Goal: Task Accomplishment & Management: Use online tool/utility

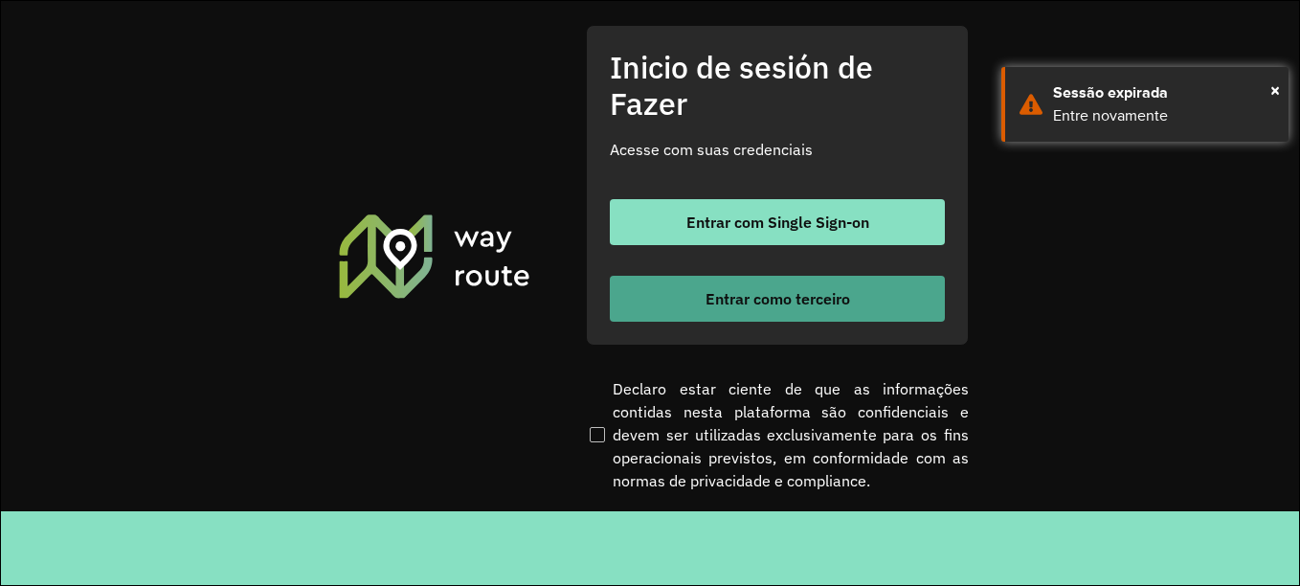
click at [718, 292] on font "Entrar como terceiro" at bounding box center [778, 298] width 145 height 19
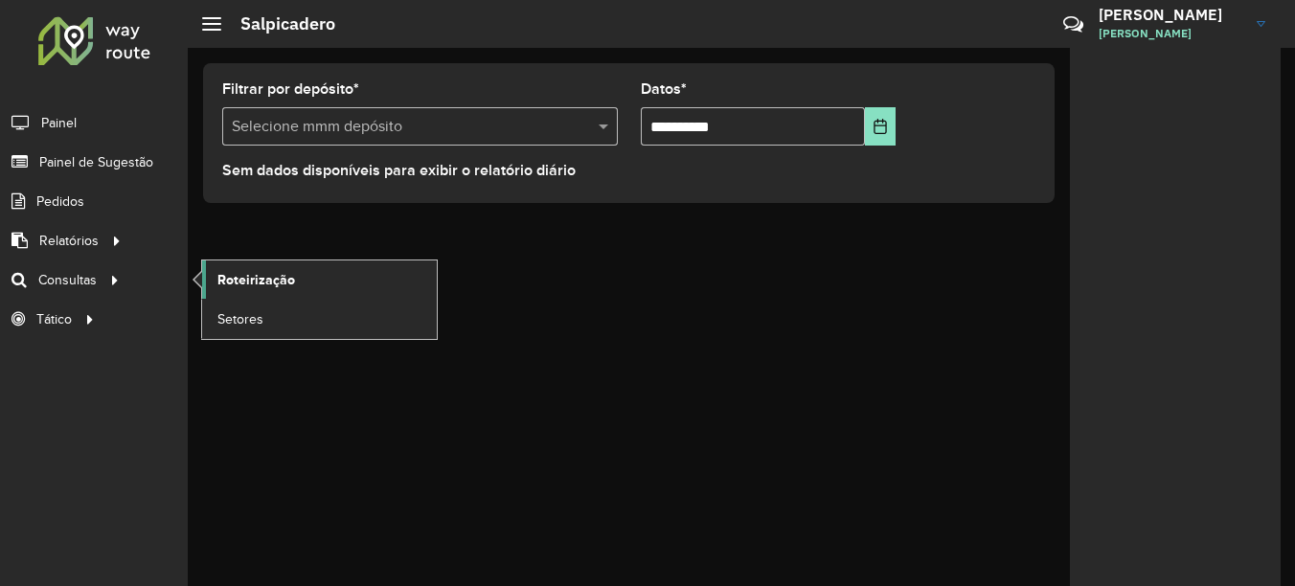
click at [260, 276] on span "Roteirização" at bounding box center [256, 280] width 78 height 20
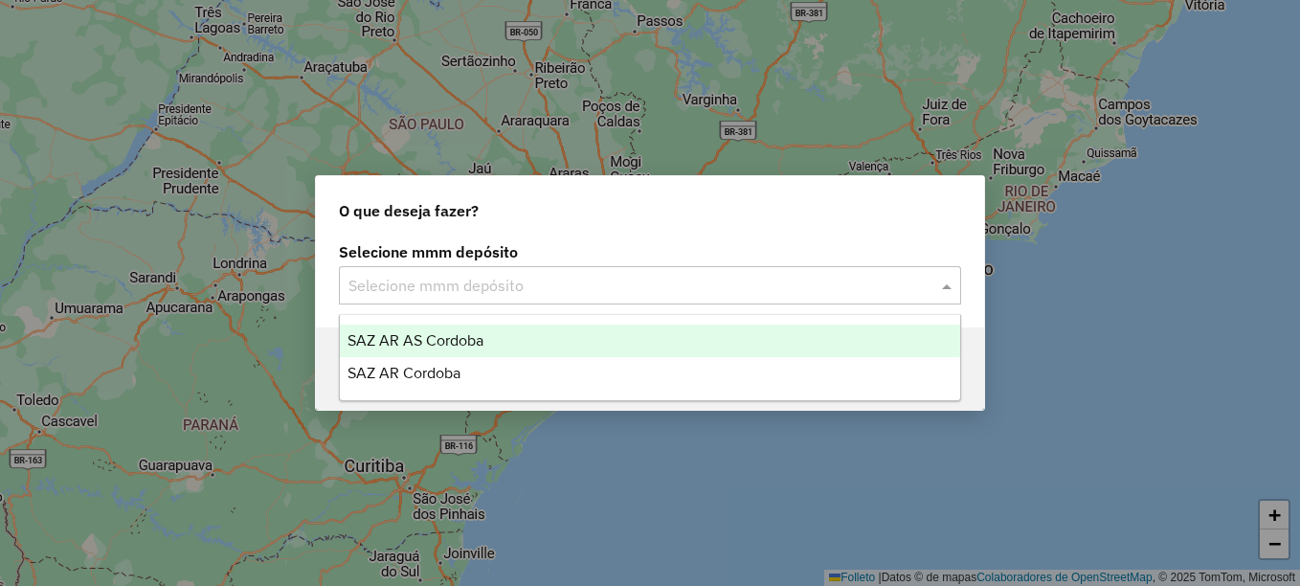
click at [386, 280] on input "text" at bounding box center [631, 286] width 565 height 23
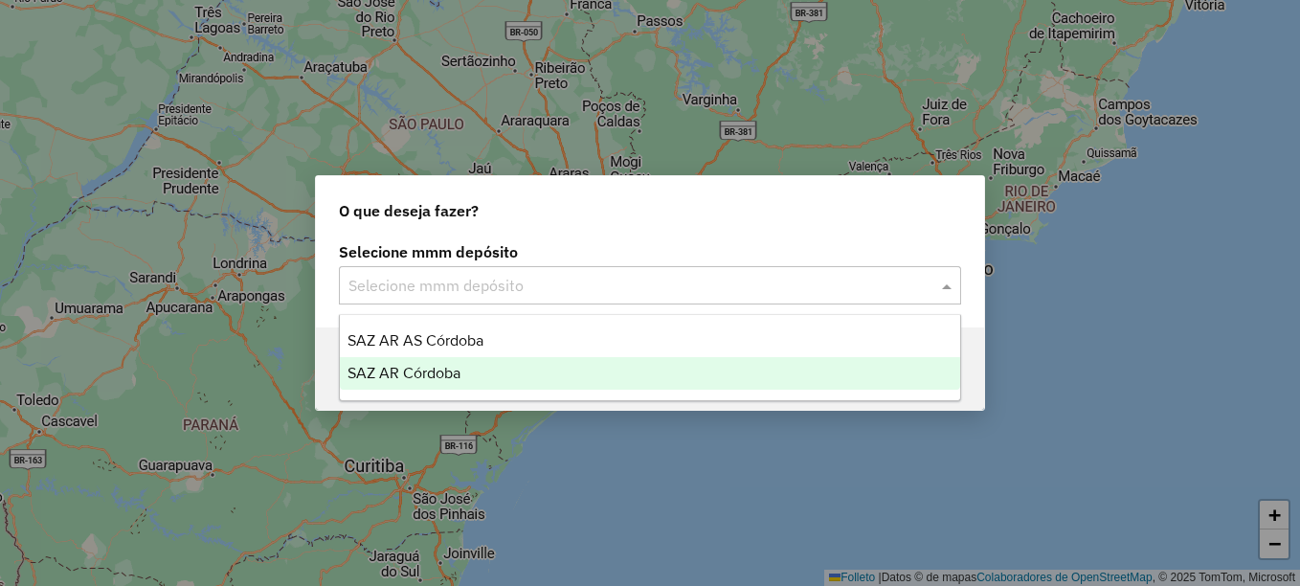
click at [402, 361] on div "SAZ AR Córdoba" at bounding box center [650, 373] width 620 height 33
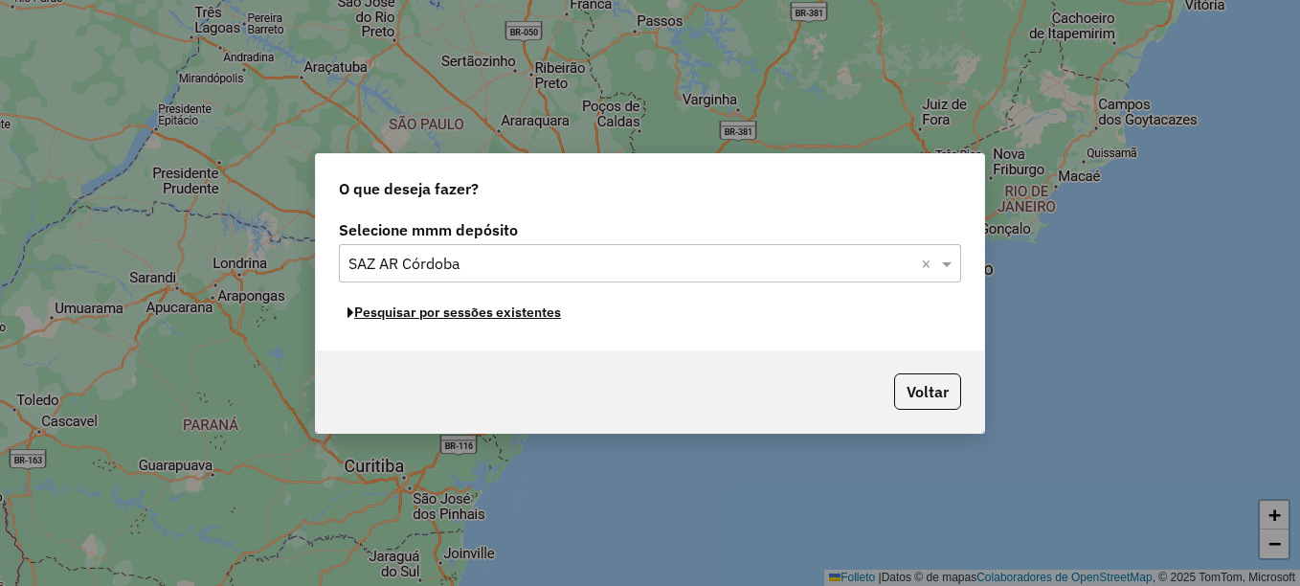
click at [465, 319] on font "Pesquisar por sessões existentes" at bounding box center [457, 312] width 207 height 17
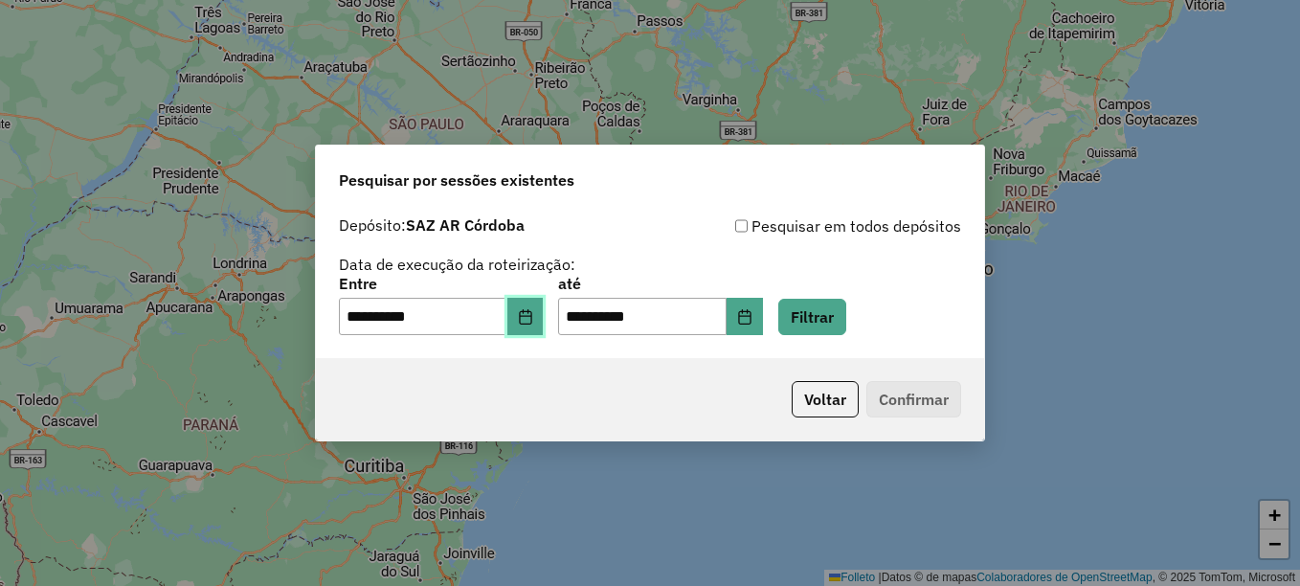
click at [531, 318] on icon "Elija la fecha" at bounding box center [525, 316] width 12 height 15
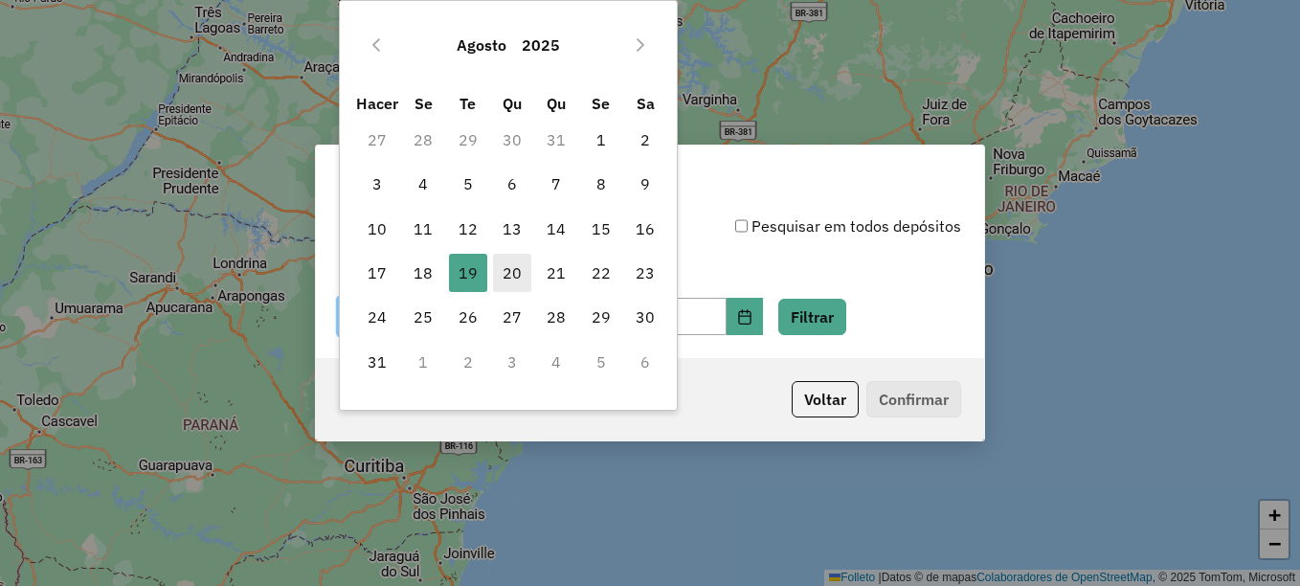
click at [516, 277] on font "20" at bounding box center [512, 272] width 19 height 23
type input "**********"
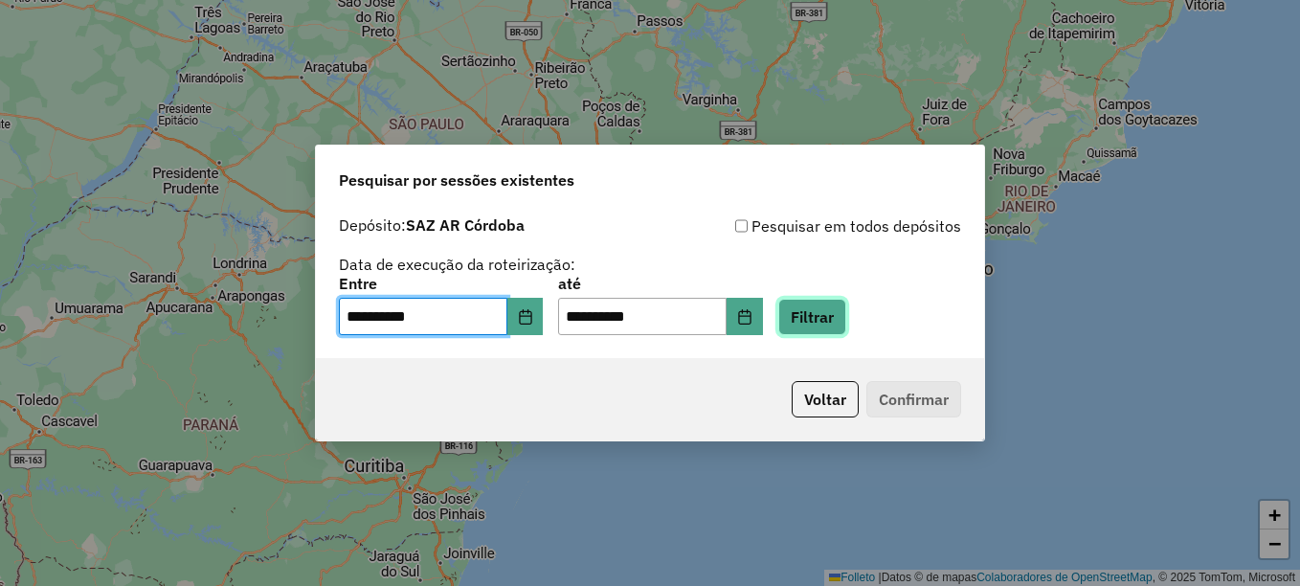
click at [833, 318] on button "Filtrar" at bounding box center [812, 317] width 68 height 36
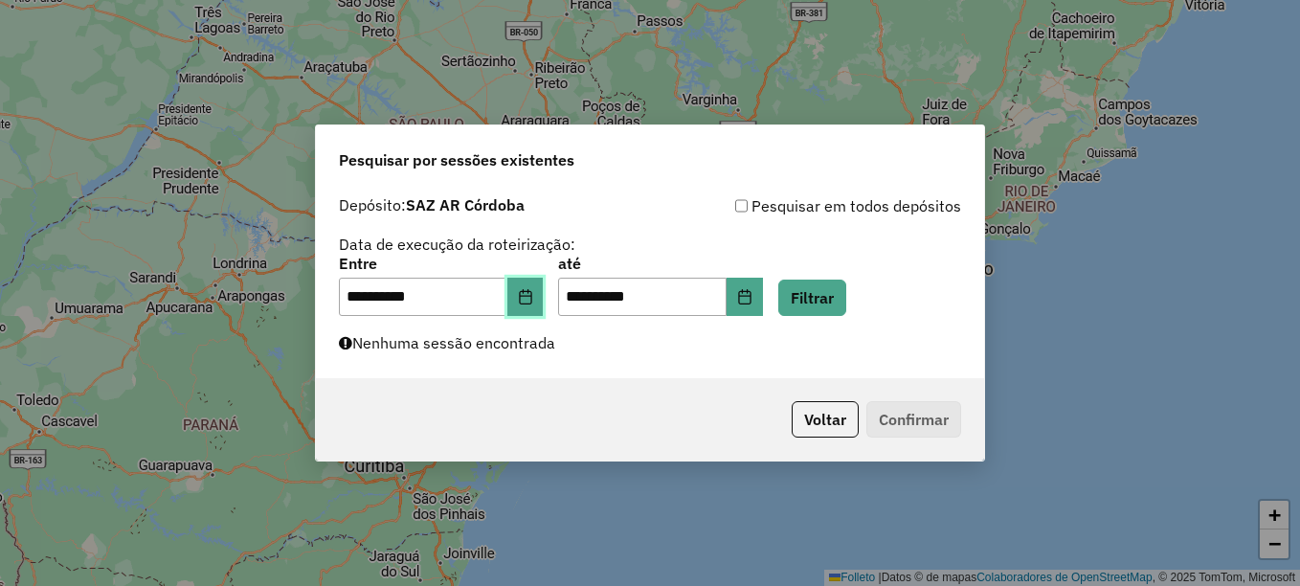
click at [544, 298] on button "Elija la fecha" at bounding box center [525, 297] width 36 height 38
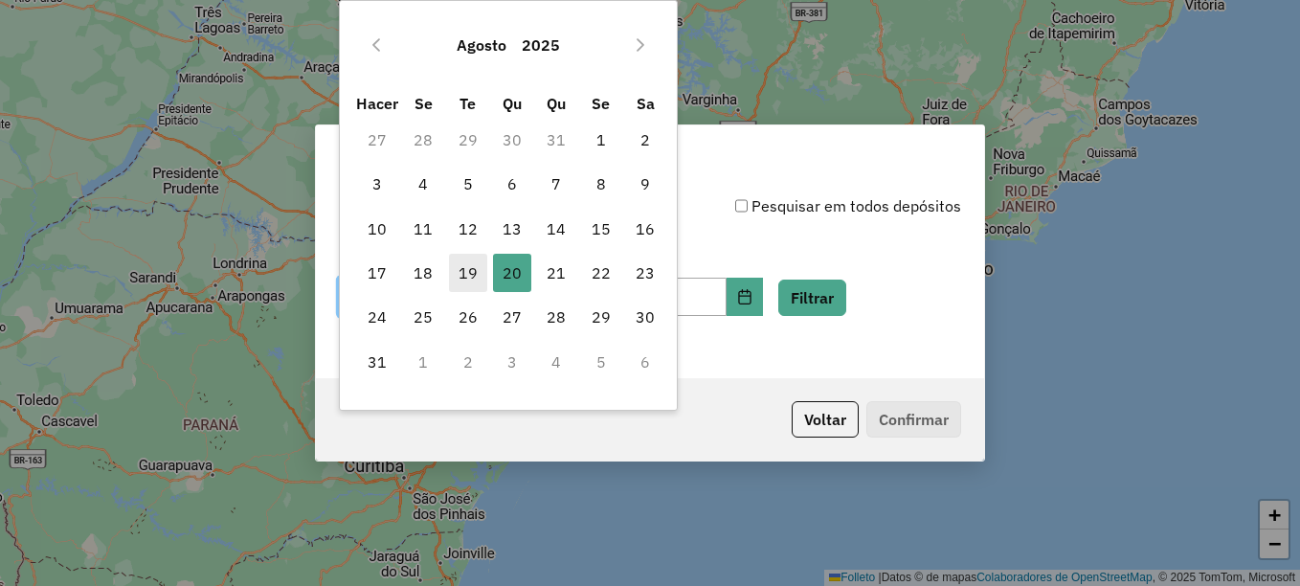
click at [463, 274] on font "19" at bounding box center [468, 272] width 19 height 23
type input "**********"
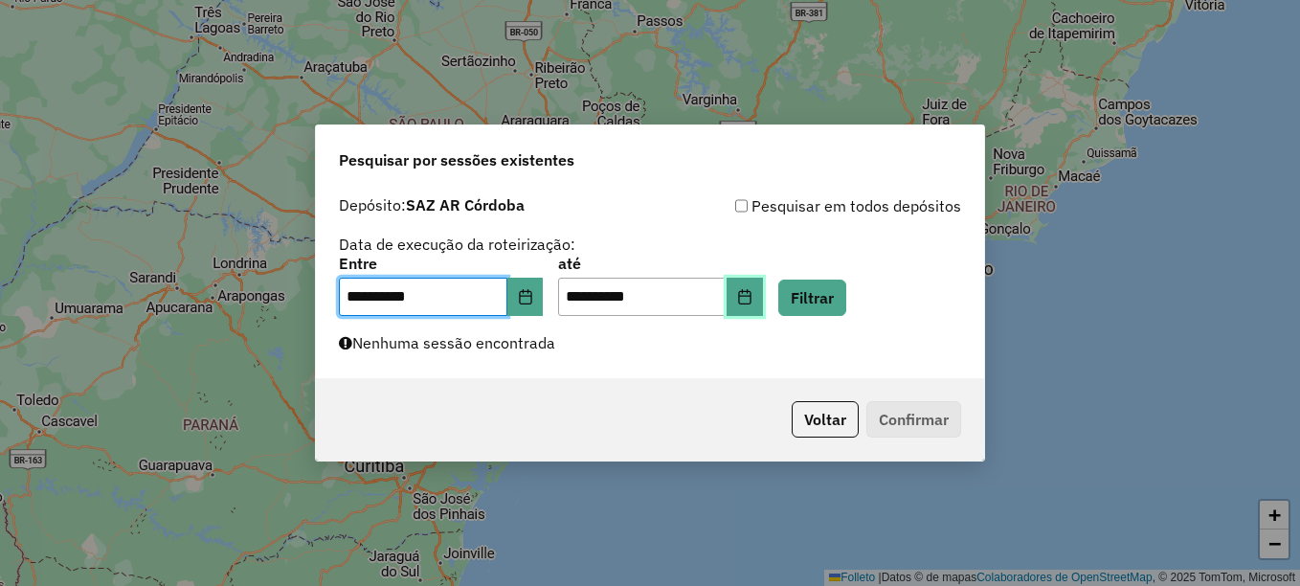
click at [763, 304] on button "Elija la fecha" at bounding box center [745, 297] width 36 height 38
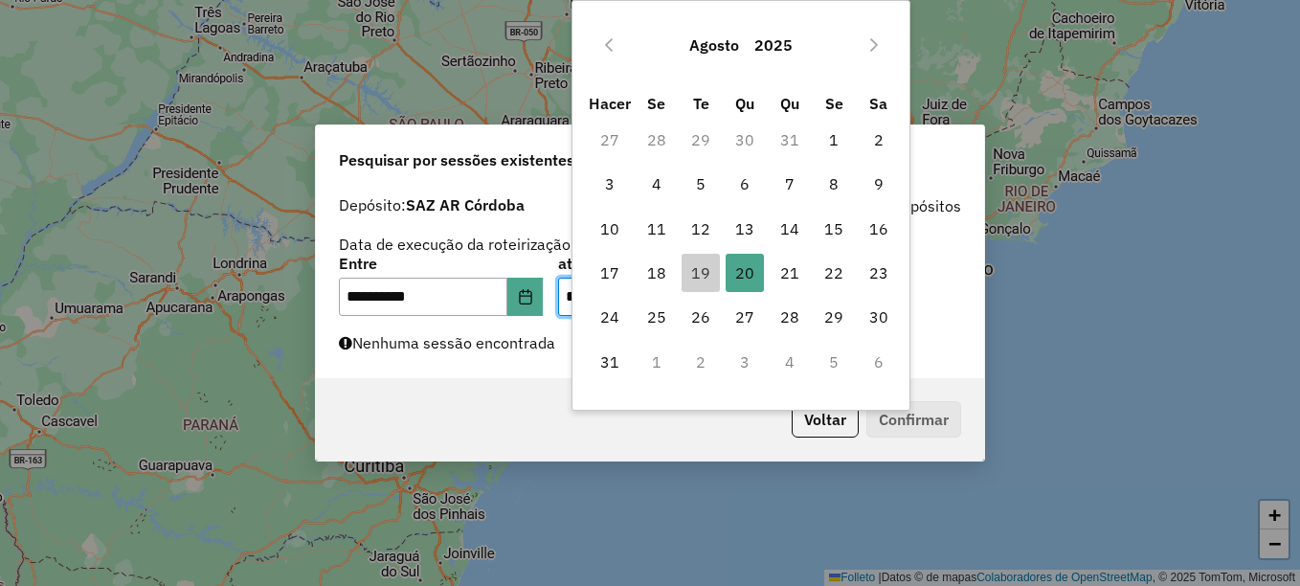
drag, startPoint x: 707, startPoint y: 272, endPoint x: 722, endPoint y: 277, distance: 16.1
click at [706, 272] on font "19" at bounding box center [700, 272] width 19 height 23
type input "**********"
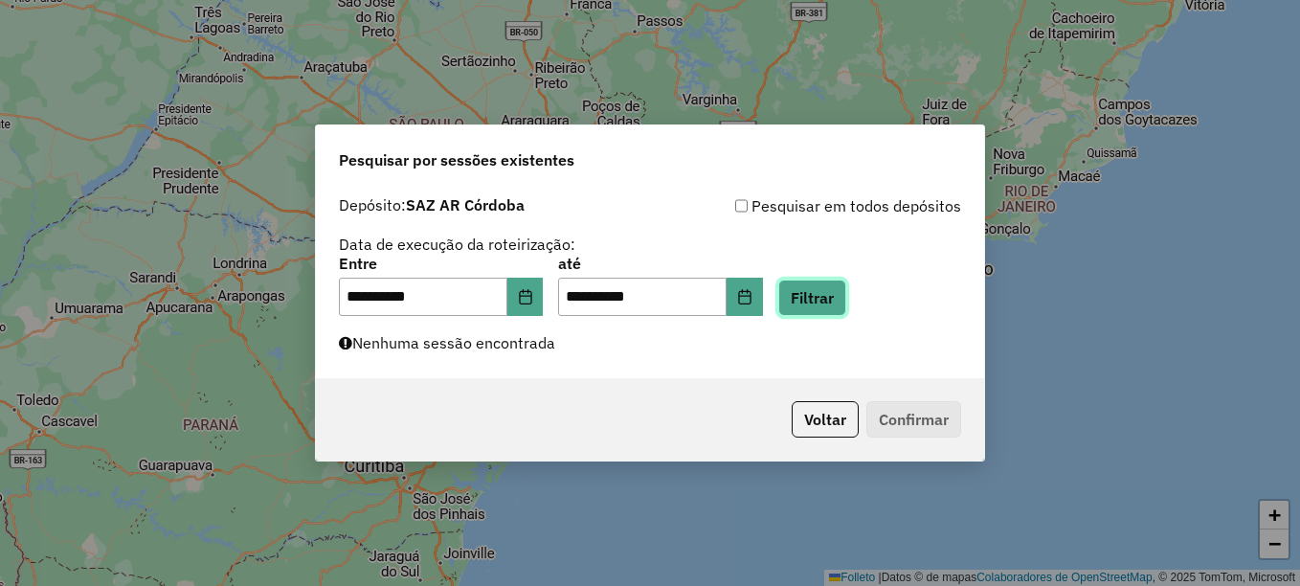
click at [846, 300] on button "Filtrar" at bounding box center [812, 298] width 68 height 36
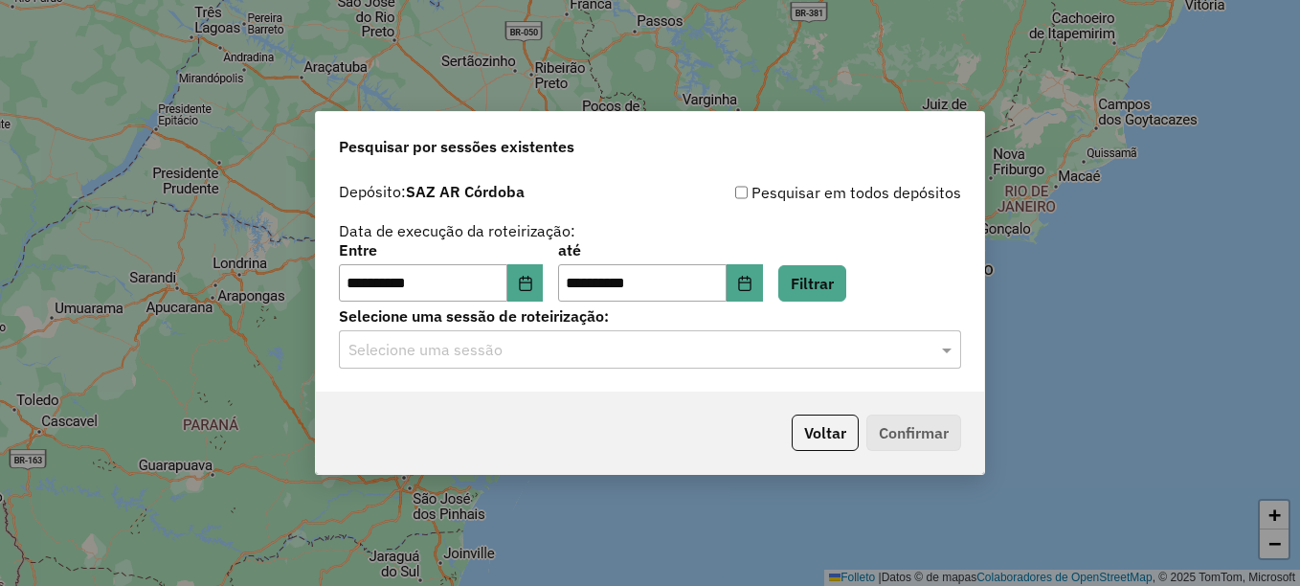
click at [562, 357] on hb-app "**********" at bounding box center [650, 293] width 1300 height 586
click at [565, 349] on input "text" at bounding box center [631, 350] width 565 height 23
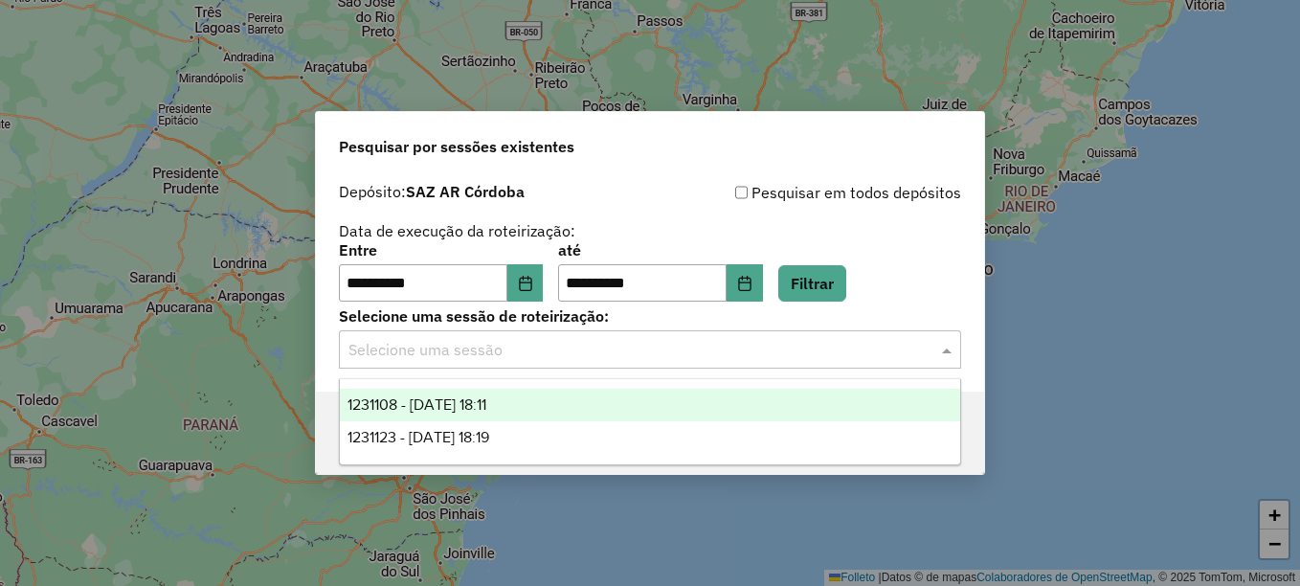
click at [486, 403] on span "1231108 - 19/08/2025 18:11" at bounding box center [417, 404] width 139 height 16
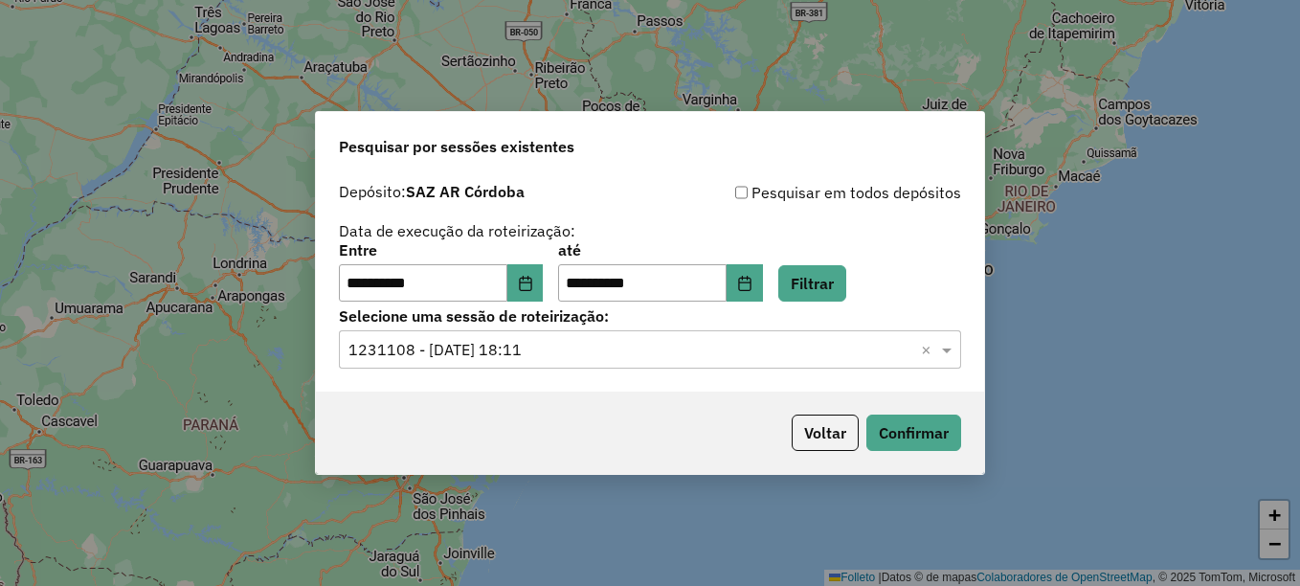
click at [545, 352] on input "text" at bounding box center [631, 350] width 565 height 23
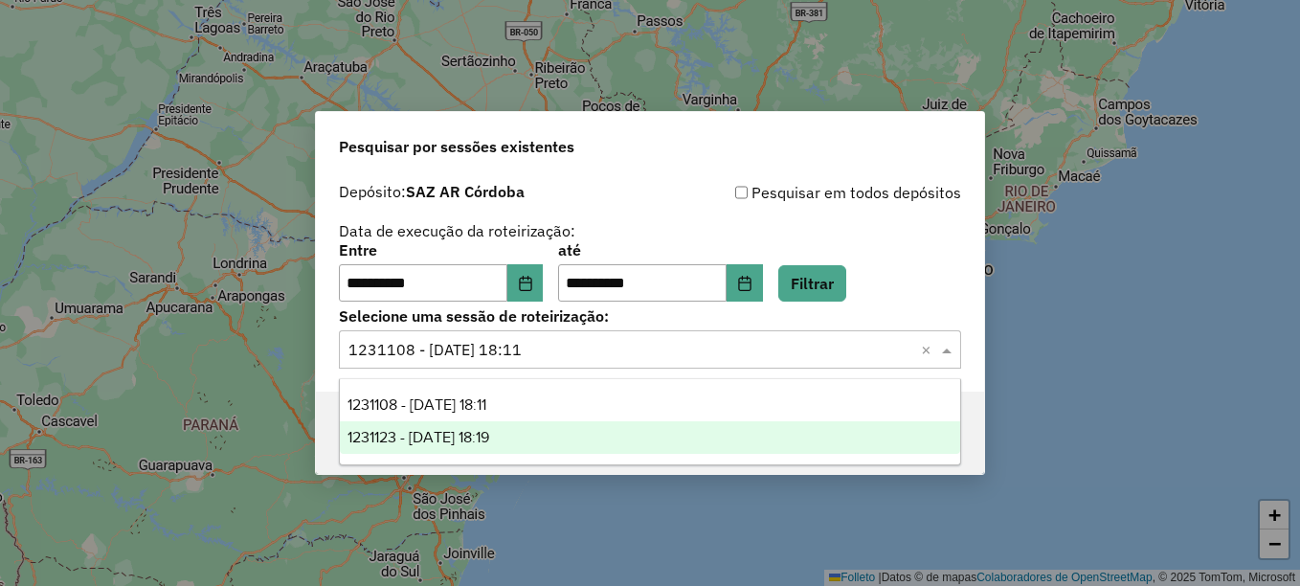
click at [489, 443] on span "1231123 - 19/08/2025 18:19" at bounding box center [419, 437] width 142 height 16
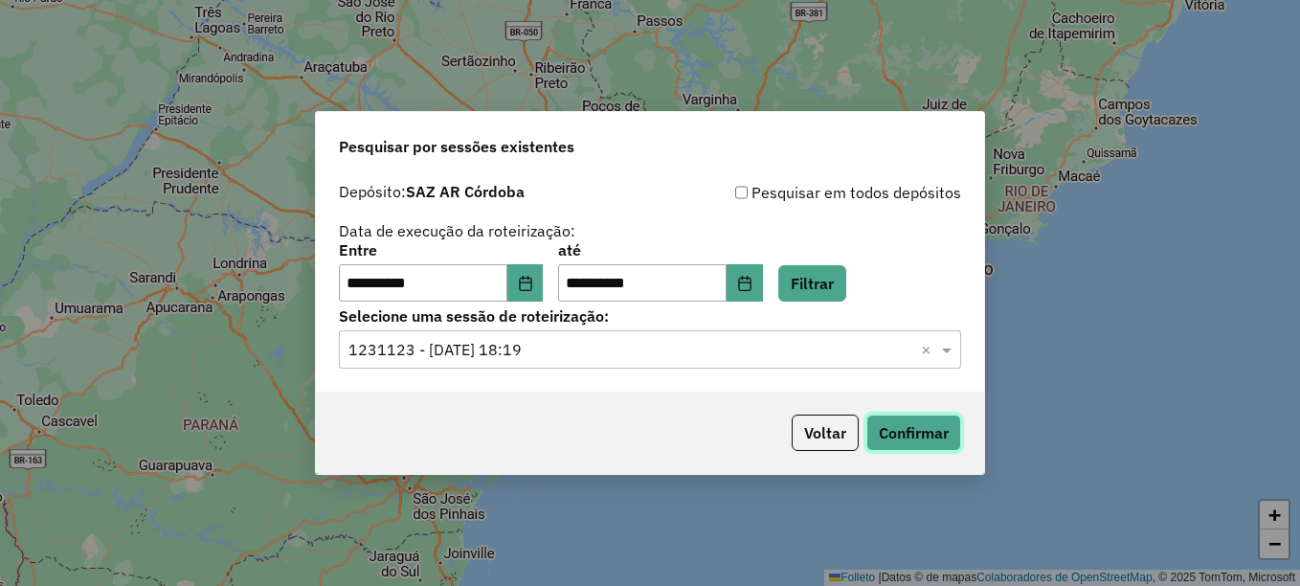
click at [900, 440] on button "Confirmar" at bounding box center [914, 433] width 95 height 36
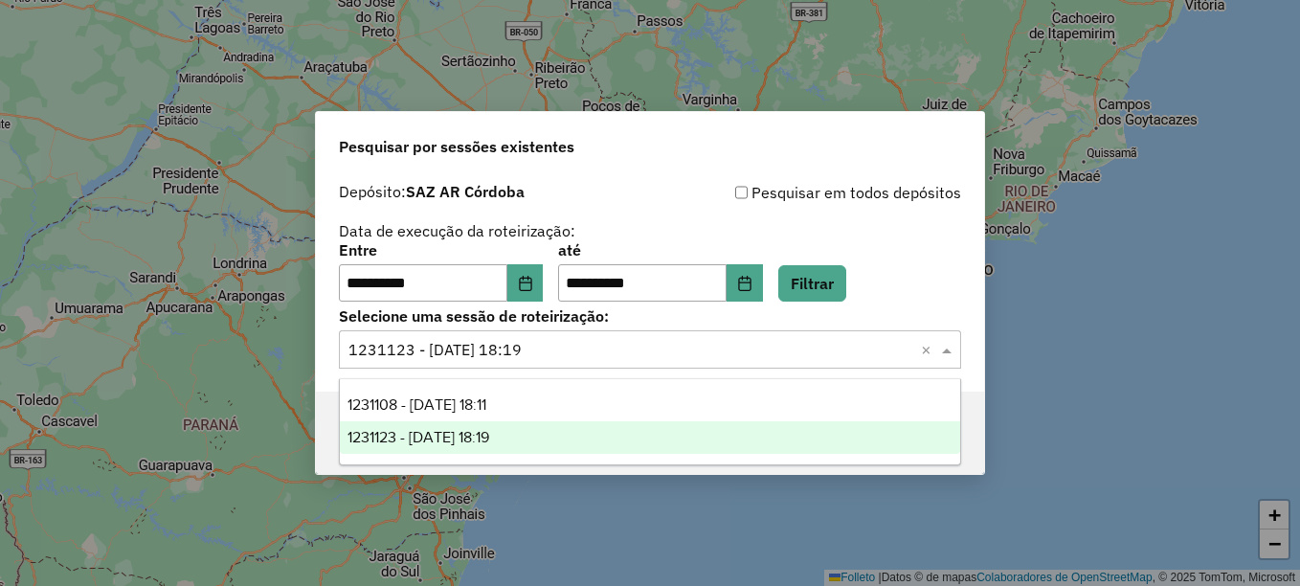
click at [546, 345] on input "text" at bounding box center [631, 350] width 565 height 23
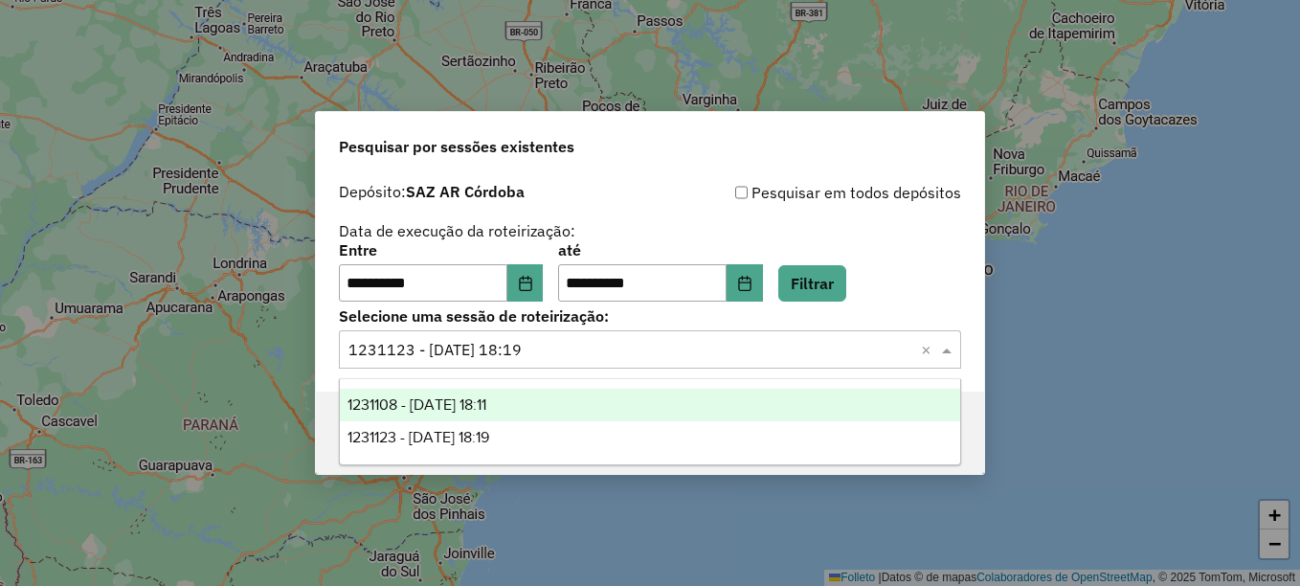
click at [533, 404] on div "1231108 - 19/08/2025 18:11" at bounding box center [650, 405] width 620 height 33
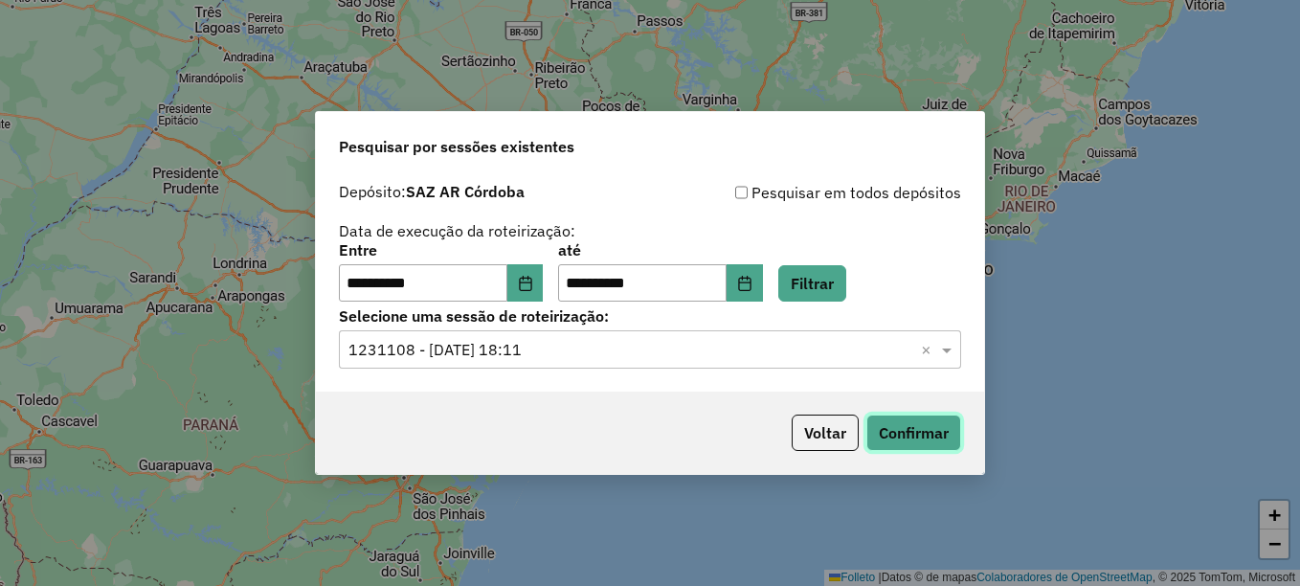
click at [918, 433] on button "Confirmar" at bounding box center [914, 433] width 95 height 36
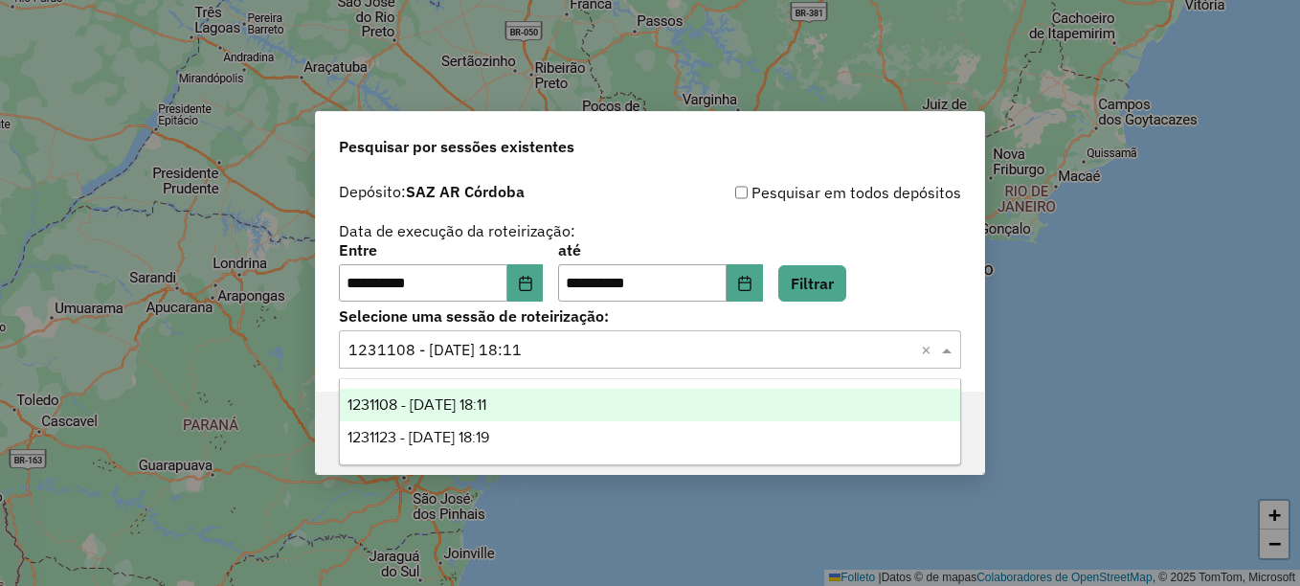
click at [566, 350] on input "text" at bounding box center [631, 350] width 565 height 23
click at [486, 400] on span "1231108 - 19/08/2025 18:11" at bounding box center [417, 404] width 139 height 16
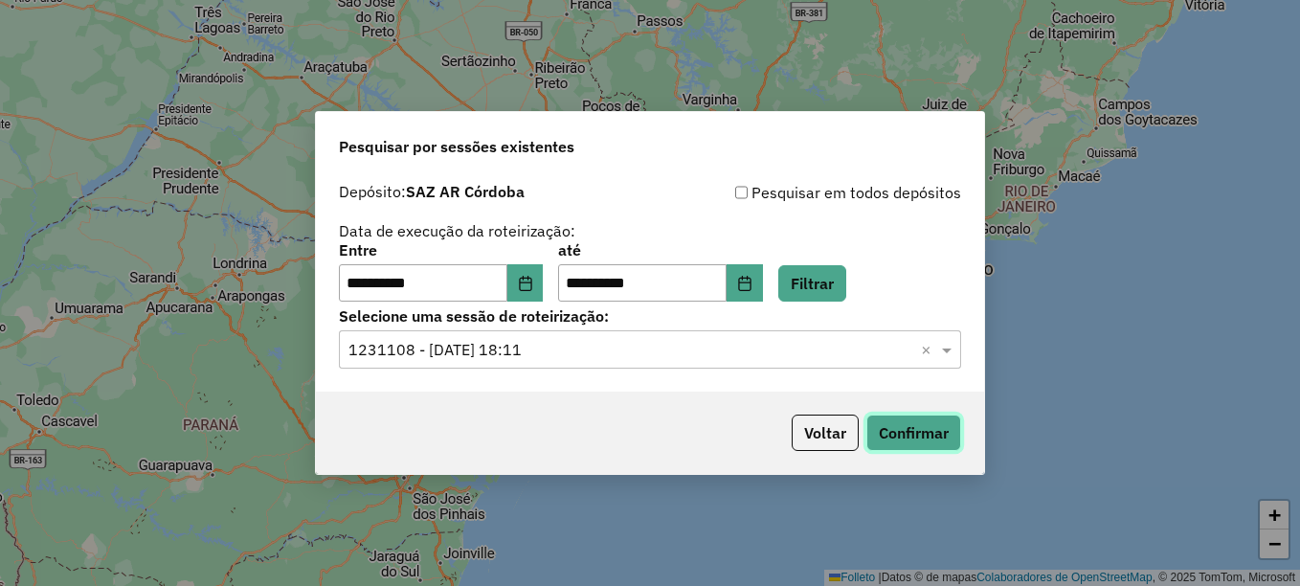
click at [912, 440] on button "Confirmar" at bounding box center [914, 433] width 95 height 36
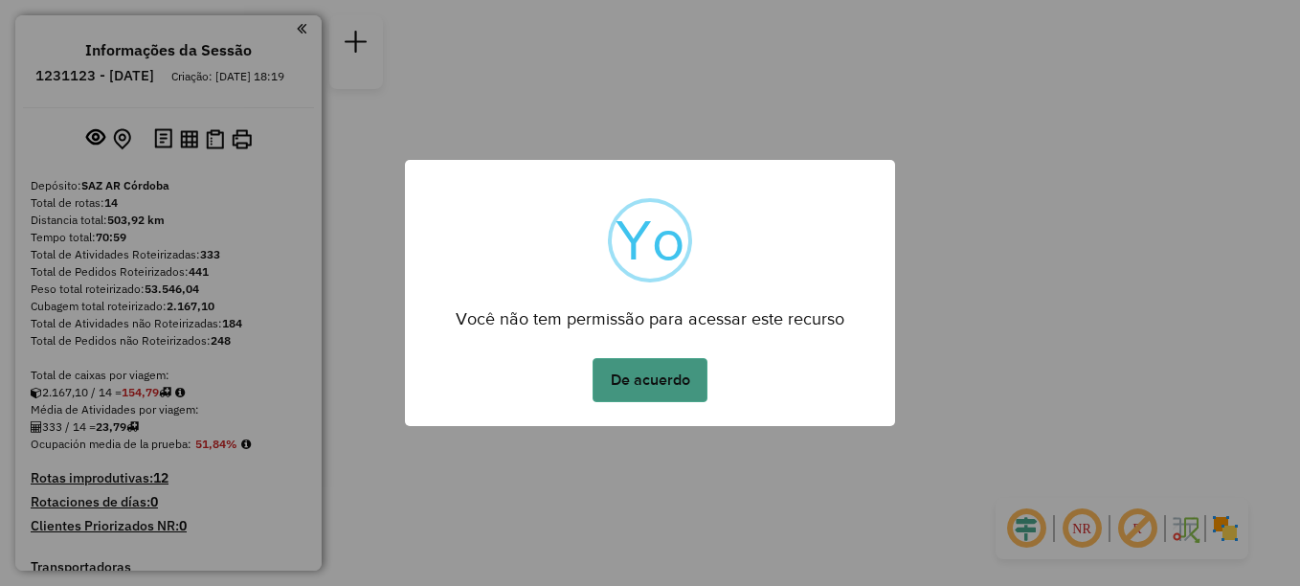
click at [659, 375] on button "De acuerdo" at bounding box center [650, 380] width 115 height 44
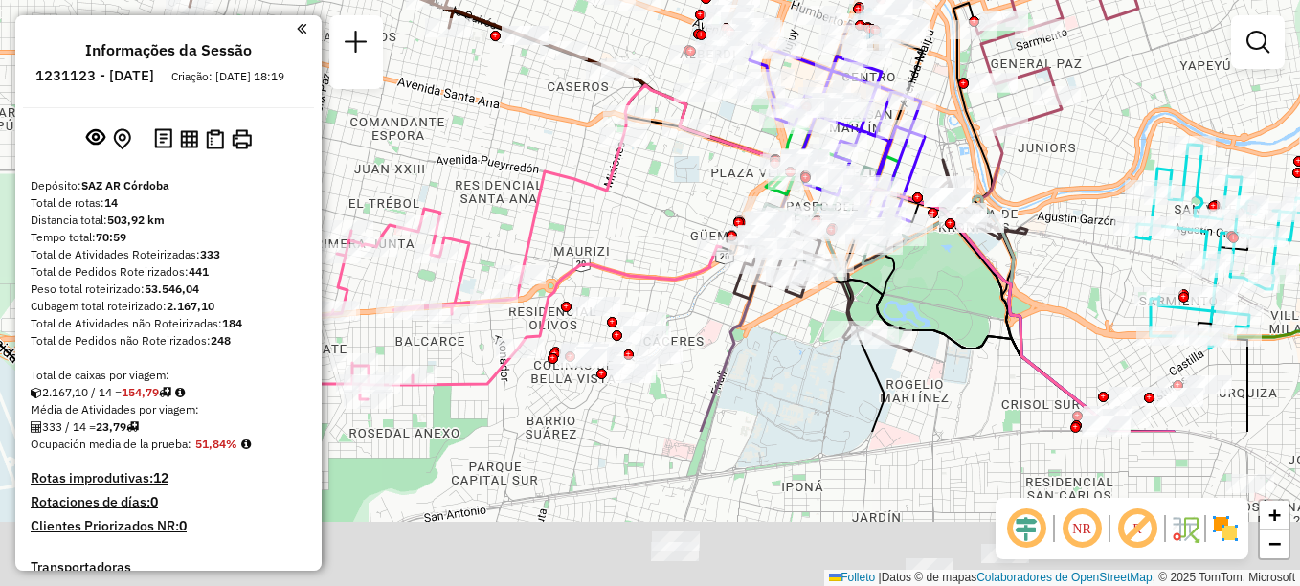
drag, startPoint x: 797, startPoint y: 341, endPoint x: 851, endPoint y: 128, distance: 219.5
click at [851, 128] on icon at bounding box center [837, 135] width 175 height 184
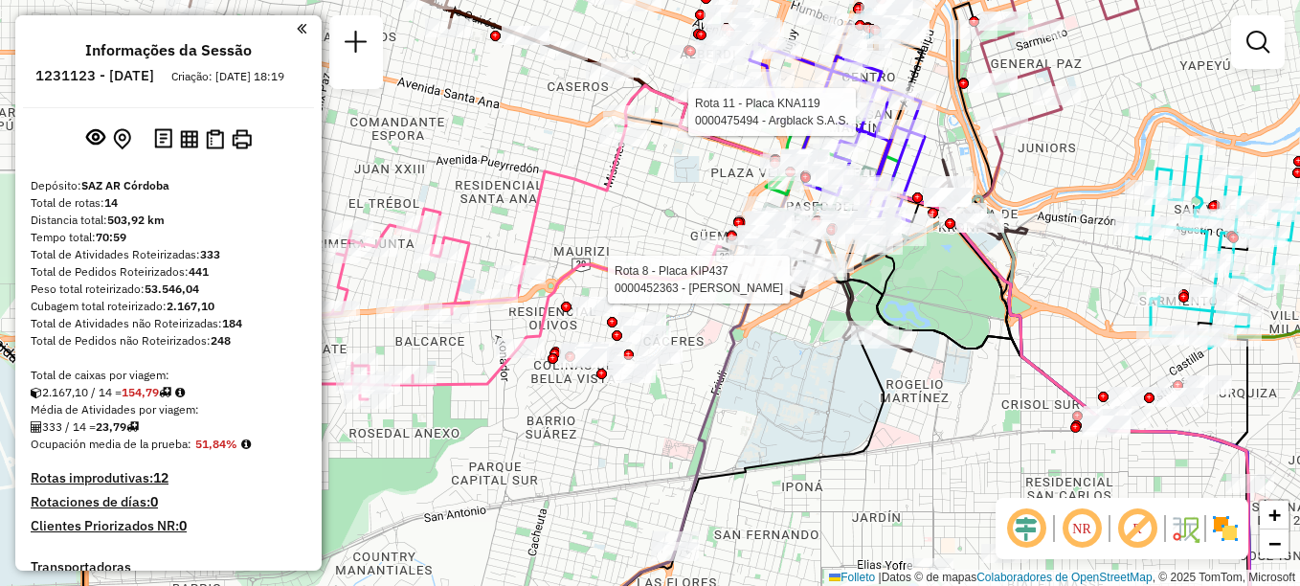
select select "**********"
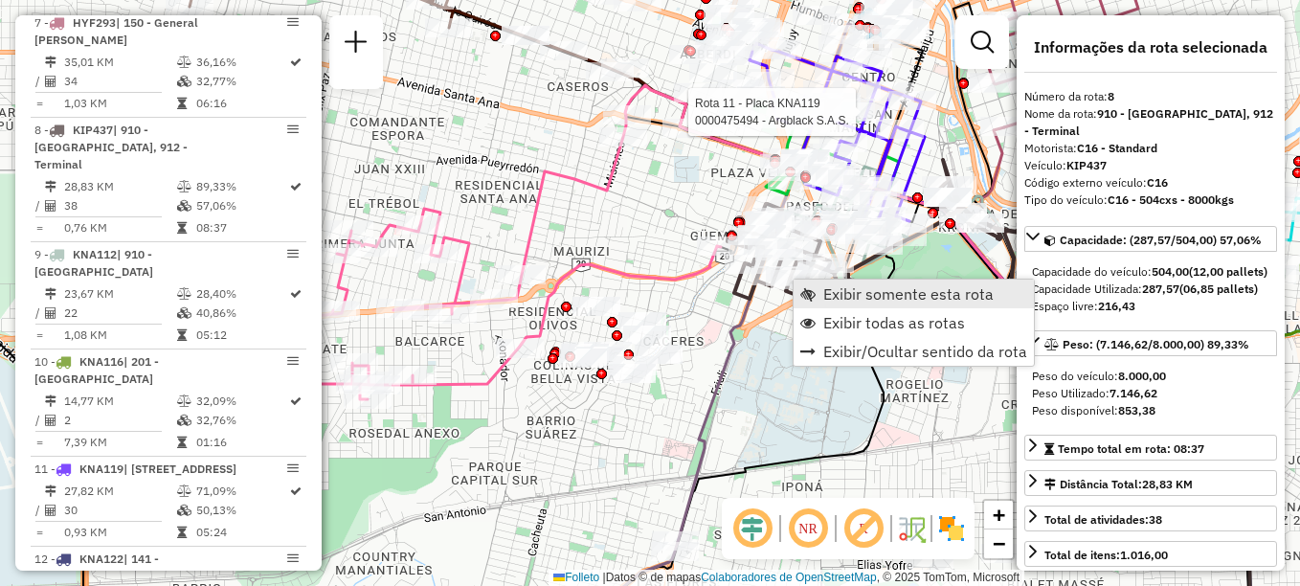
scroll to position [1364, 0]
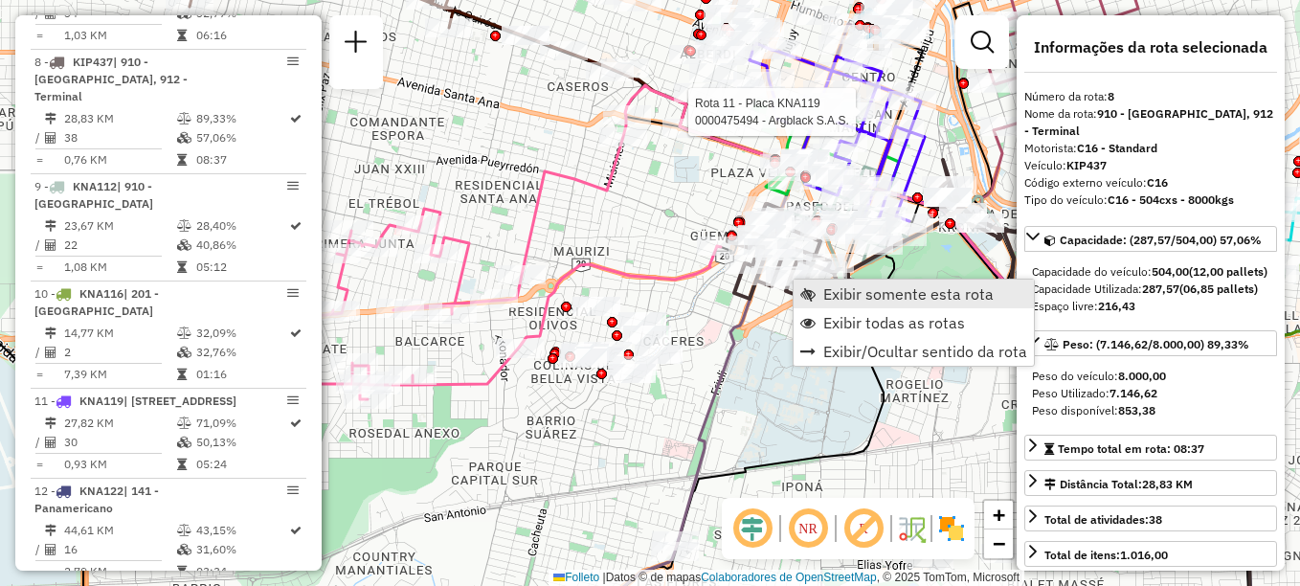
click at [830, 293] on span "Exibir somente esta rota" at bounding box center [908, 293] width 170 height 15
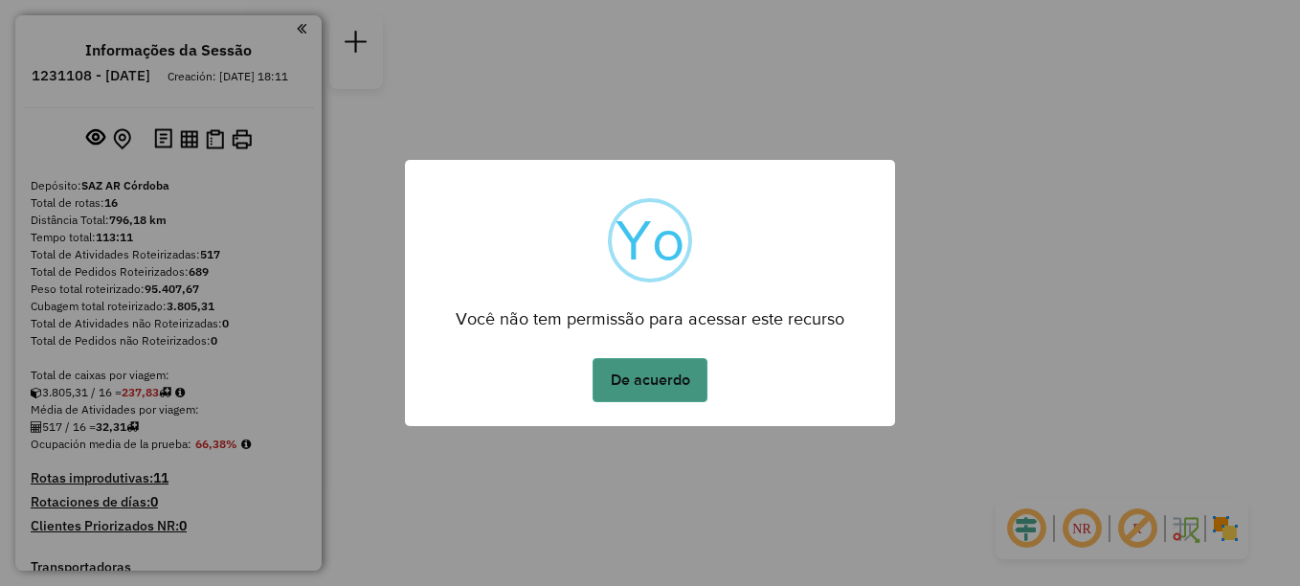
click at [657, 389] on button "De acuerdo" at bounding box center [650, 380] width 115 height 44
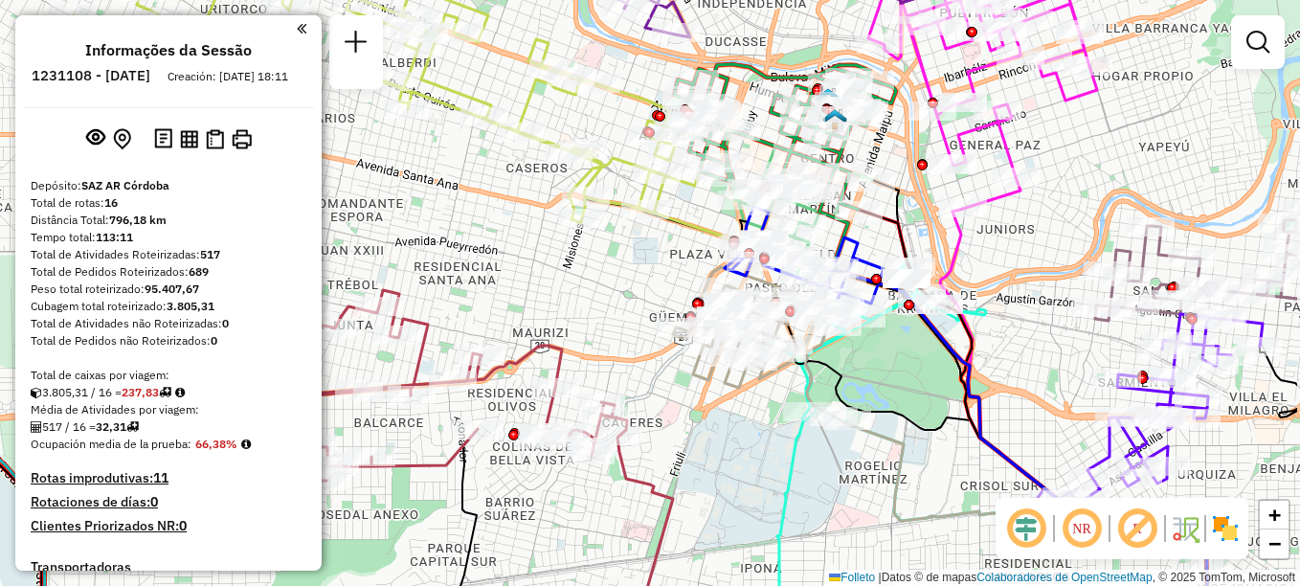
drag, startPoint x: 759, startPoint y: 305, endPoint x: 623, endPoint y: 332, distance: 138.6
click at [623, 332] on div "Janela de atendimento Grade de atendimento Capacidade Transportadoras Veículos …" at bounding box center [650, 293] width 1300 height 586
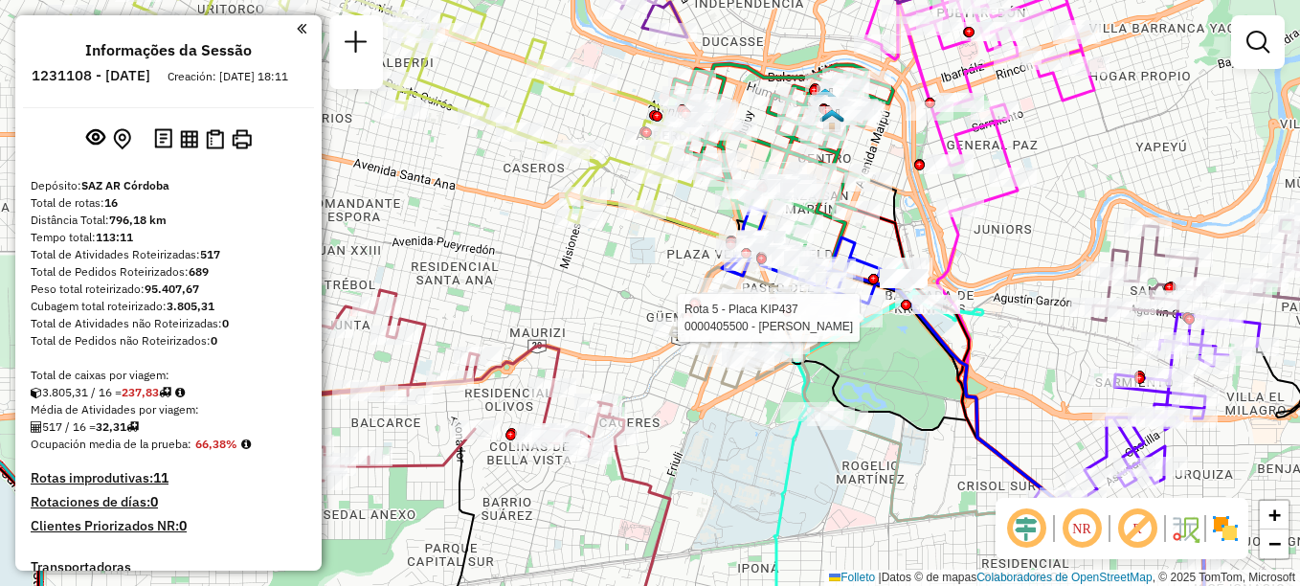
select select "**********"
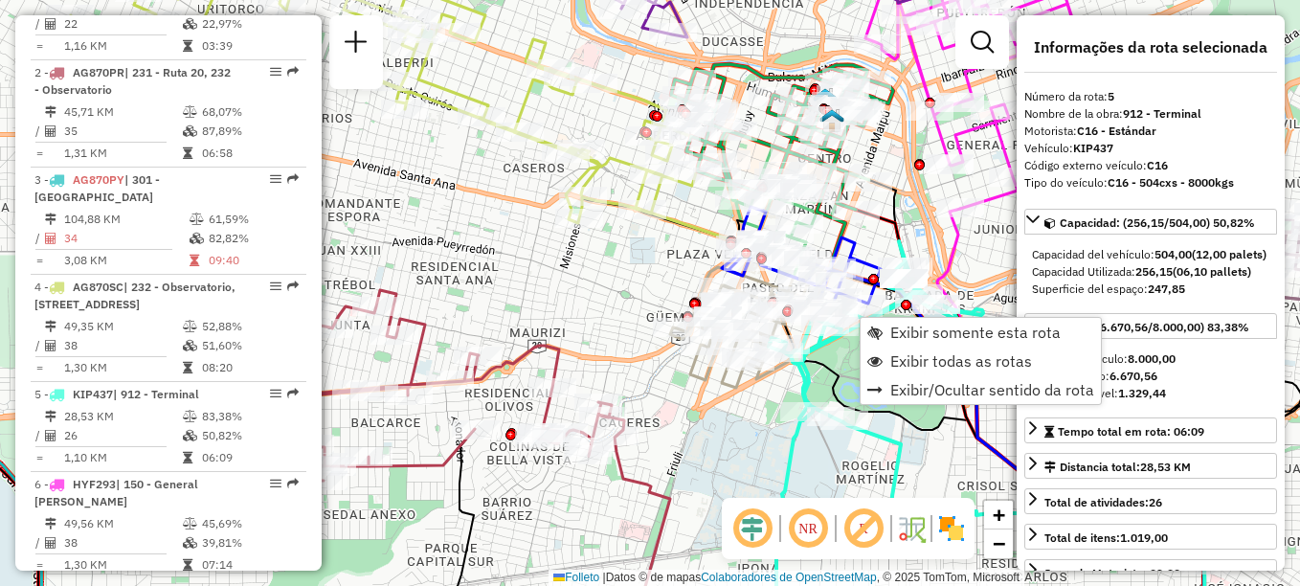
scroll to position [1094, 0]
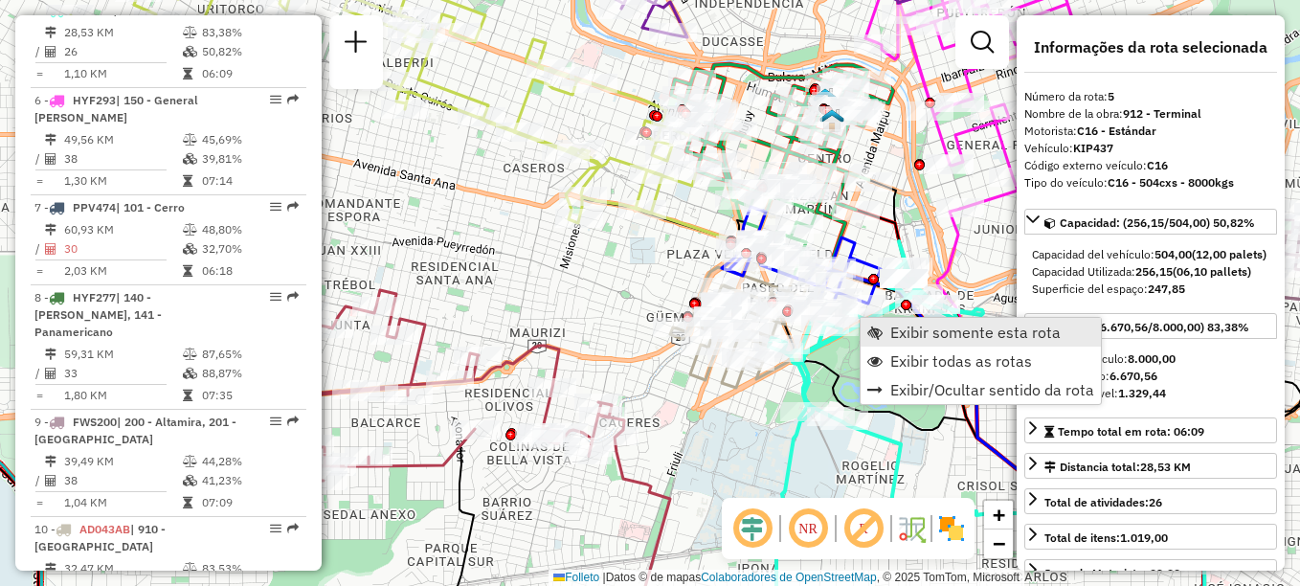
click at [909, 329] on span "Exibir somente esta rota" at bounding box center [976, 332] width 170 height 15
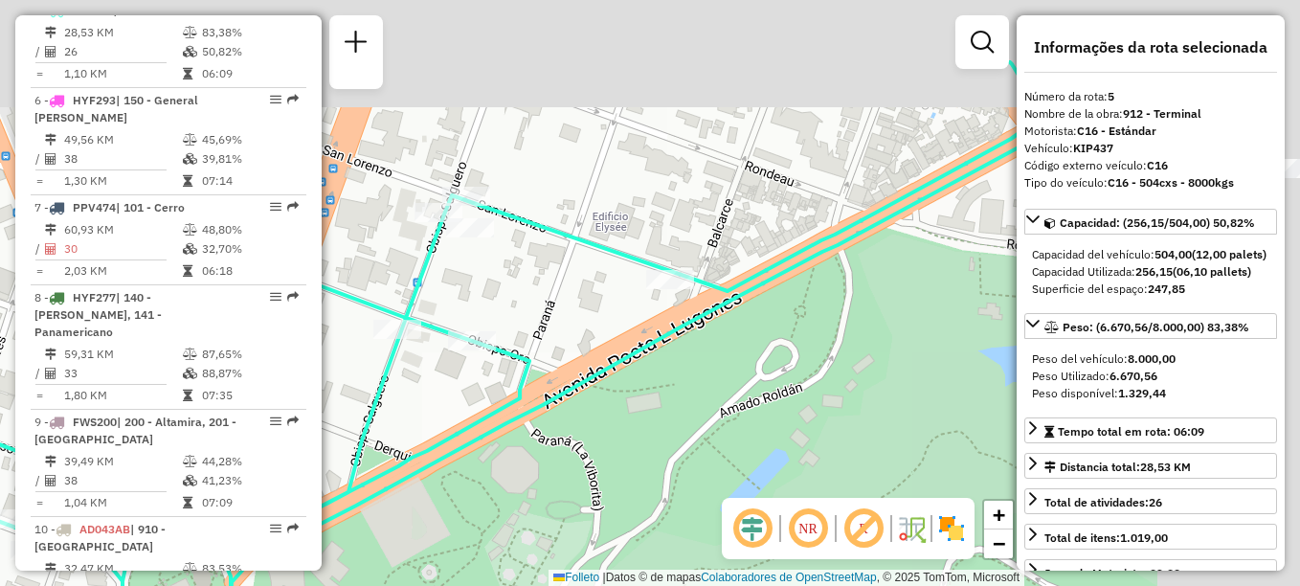
drag, startPoint x: 612, startPoint y: 239, endPoint x: 376, endPoint y: 457, distance: 320.5
click at [376, 457] on div "Janela de atendimento Grade de atendimento Capacidade Transportadoras Veículos …" at bounding box center [650, 293] width 1300 height 586
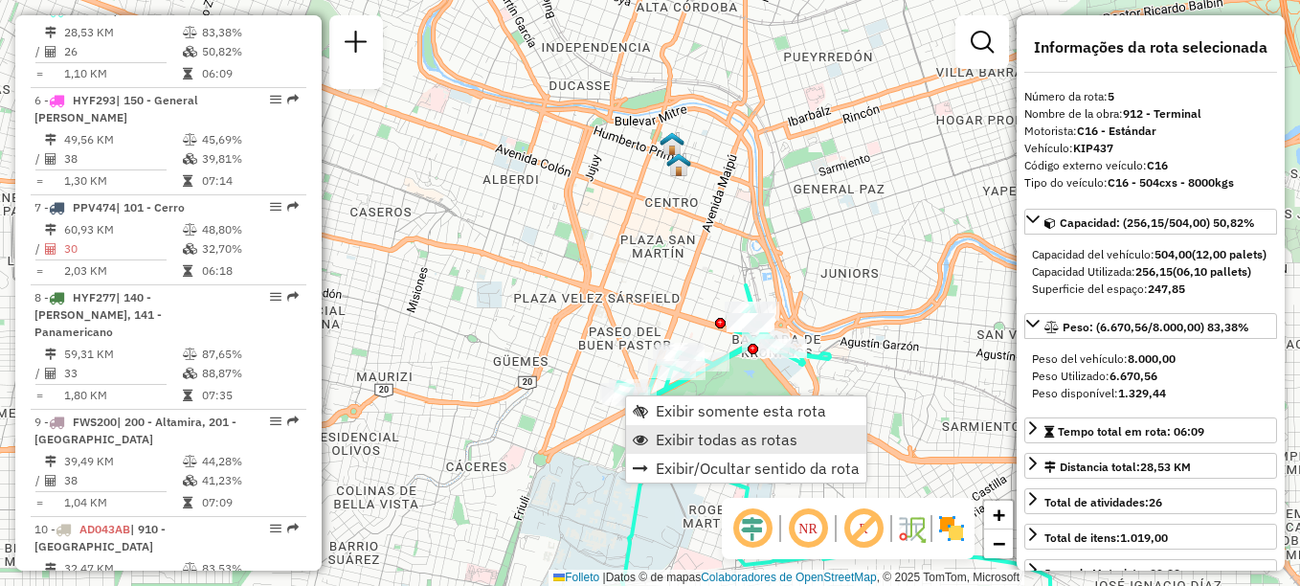
click at [687, 441] on span "Exibir todas as rotas" at bounding box center [727, 439] width 142 height 15
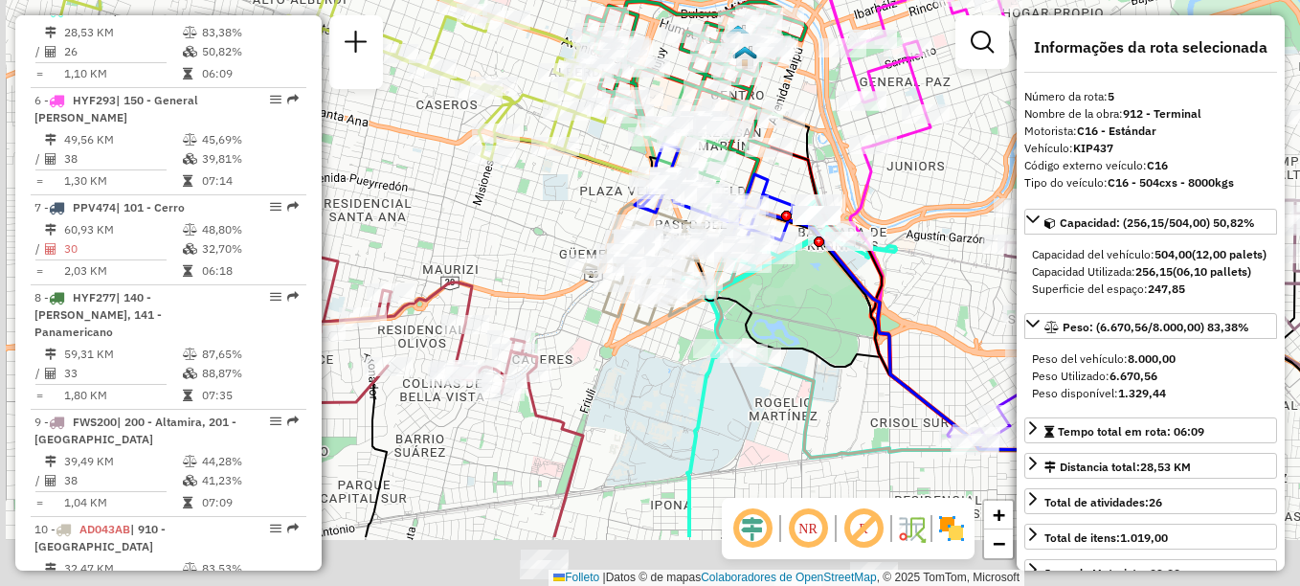
drag, startPoint x: 697, startPoint y: 419, endPoint x: 811, endPoint y: 283, distance: 177.4
click at [811, 283] on icon at bounding box center [889, 385] width 456 height 304
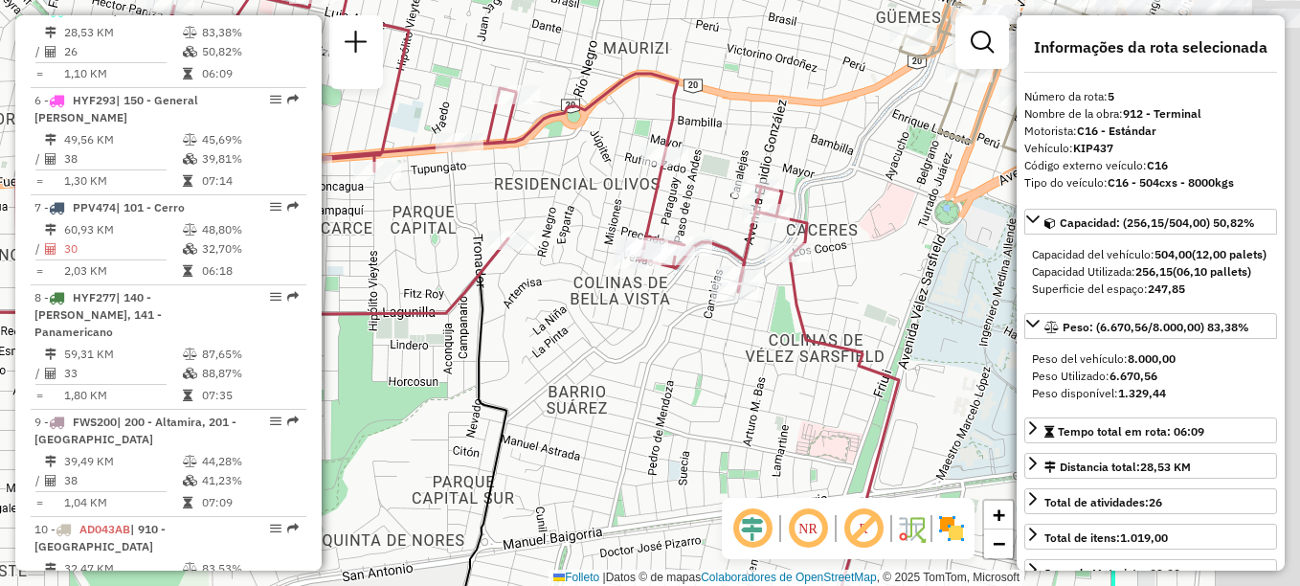
drag, startPoint x: 461, startPoint y: 389, endPoint x: 406, endPoint y: 389, distance: 54.6
click at [406, 389] on div "Janela de atendimento Grade de atendimento Capacidade Transportadoras Veículos …" at bounding box center [650, 293] width 1300 height 586
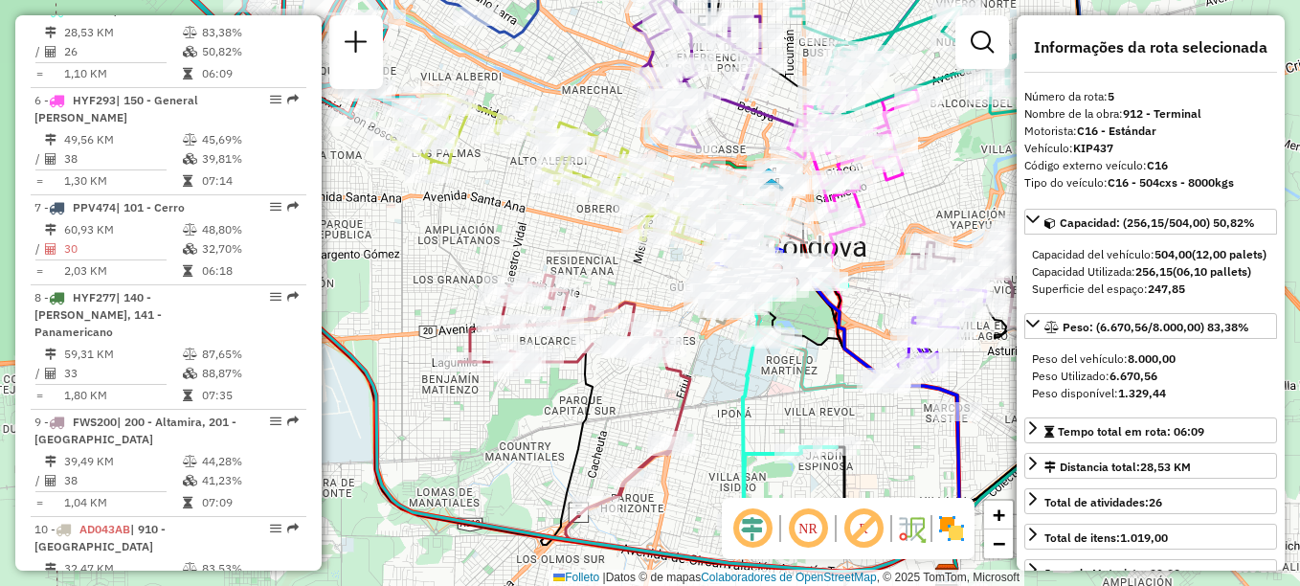
drag, startPoint x: 501, startPoint y: 383, endPoint x: 619, endPoint y: 383, distance: 117.8
click at [619, 383] on div "Janela de atendimento Grade de atendimento Capacidade Transportadoras Veículos …" at bounding box center [650, 293] width 1300 height 586
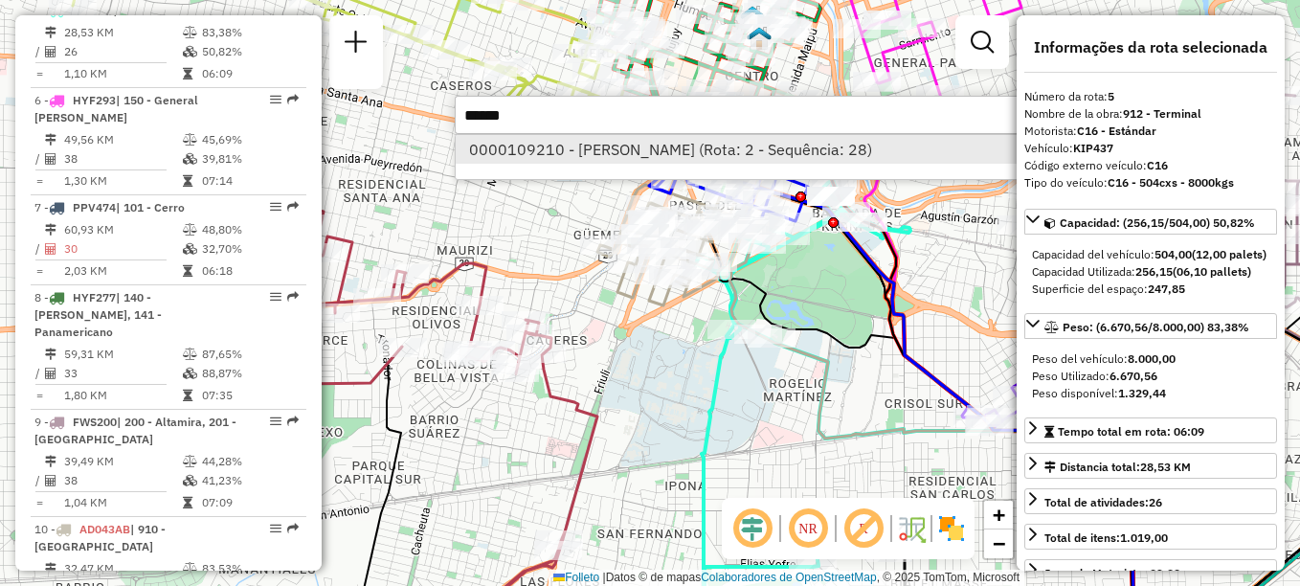
type input "******"
click at [694, 147] on font "0000109210 - [PERSON_NAME] (Rota: 2 - Sequência: 28)" at bounding box center [670, 149] width 403 height 19
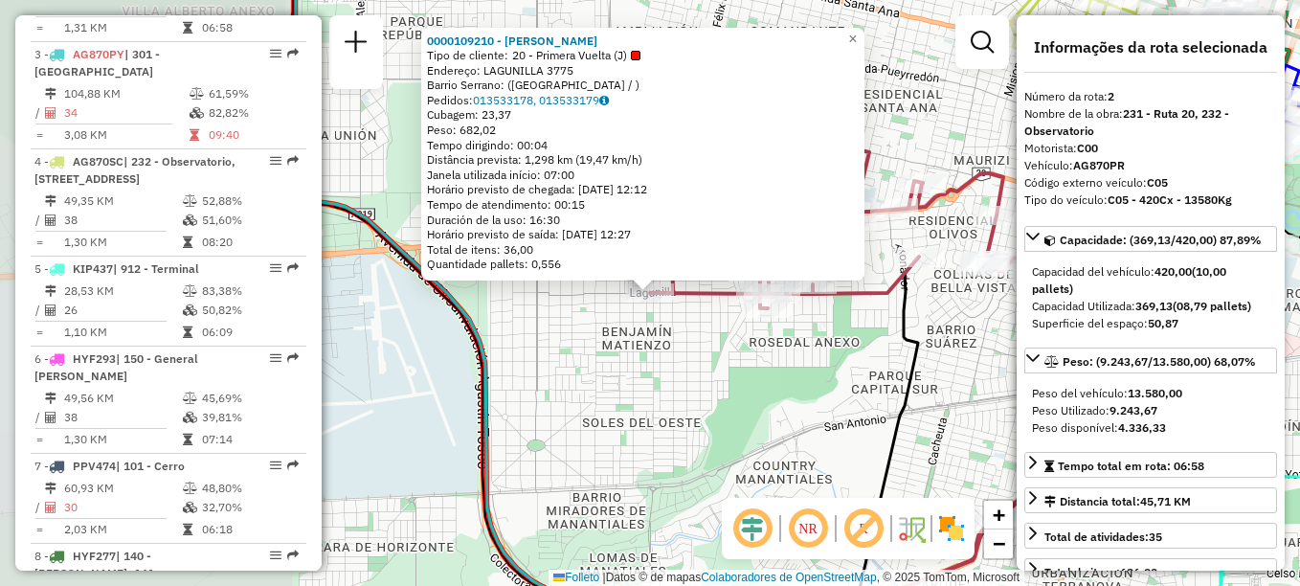
scroll to position [772, 0]
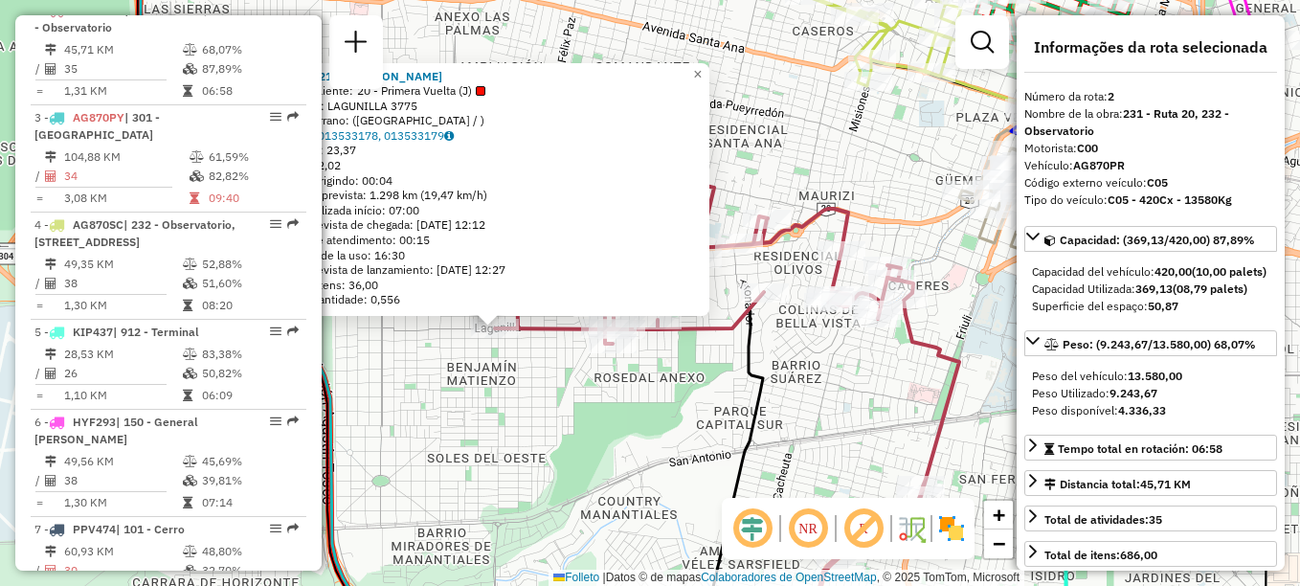
drag, startPoint x: 660, startPoint y: 418, endPoint x: 557, endPoint y: 441, distance: 105.0
click at [560, 441] on div "0000109210 - BLANCH [PERSON_NAME] de cliente: 20 - Primera Vuelta (J) Dirección…" at bounding box center [650, 293] width 1300 height 586
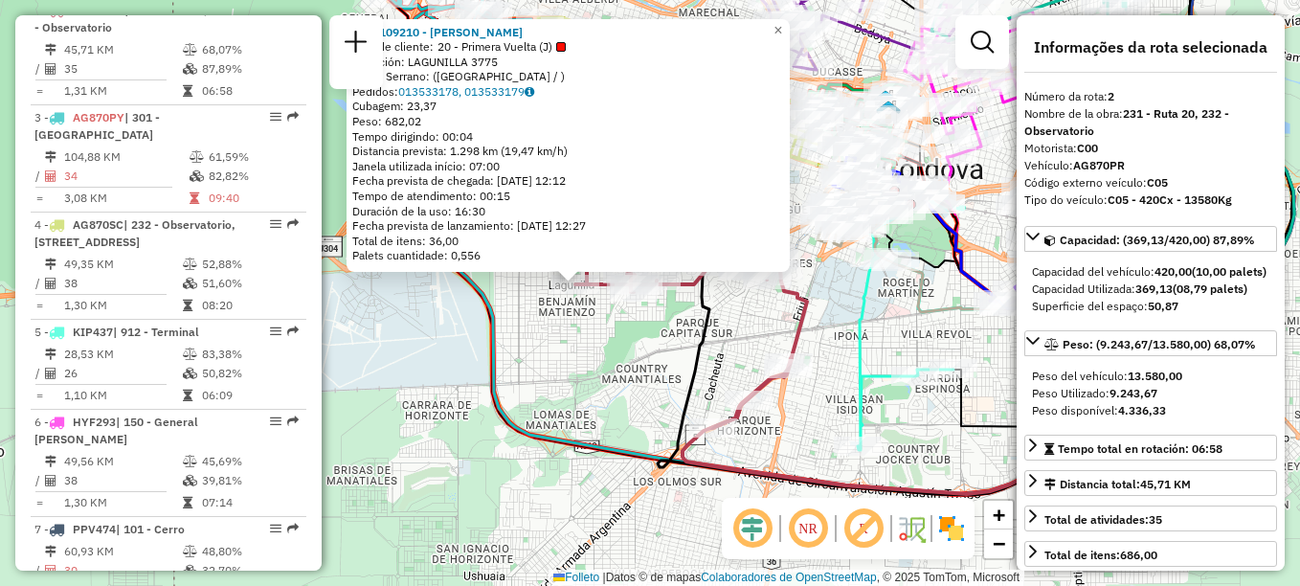
drag, startPoint x: 626, startPoint y: 474, endPoint x: 679, endPoint y: 351, distance: 133.4
click at [679, 351] on div "0000109210 - BLANCH [PERSON_NAME] de cliente: 20 - Primera Vuelta (J) Dirección…" at bounding box center [650, 293] width 1300 height 586
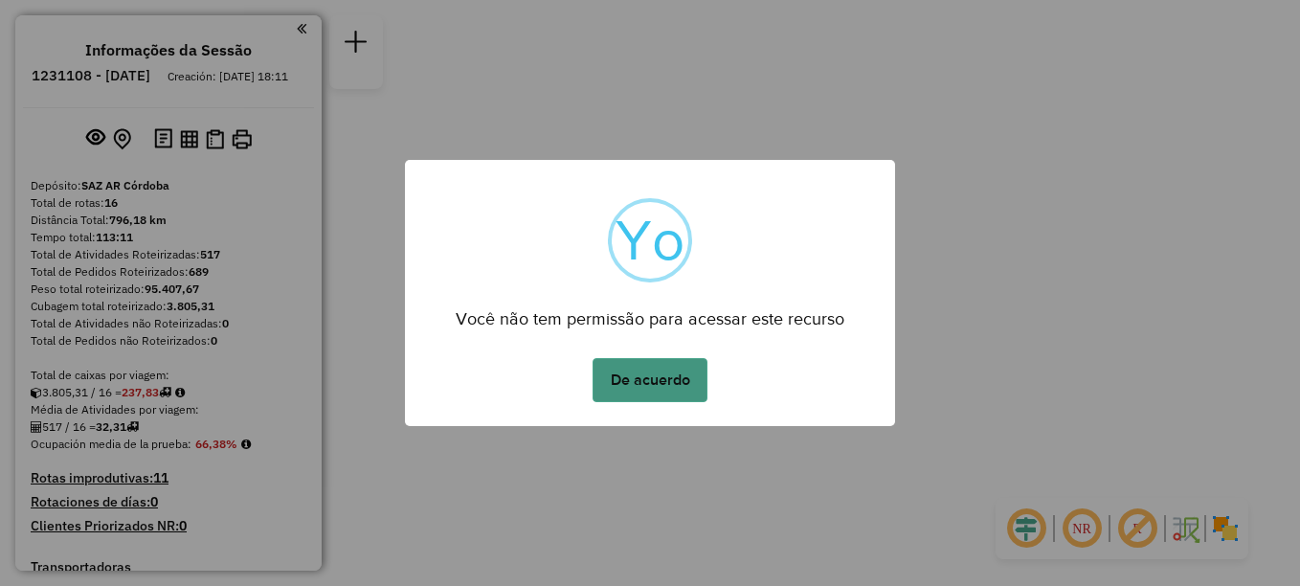
click at [643, 372] on button "De acuerdo" at bounding box center [650, 380] width 115 height 44
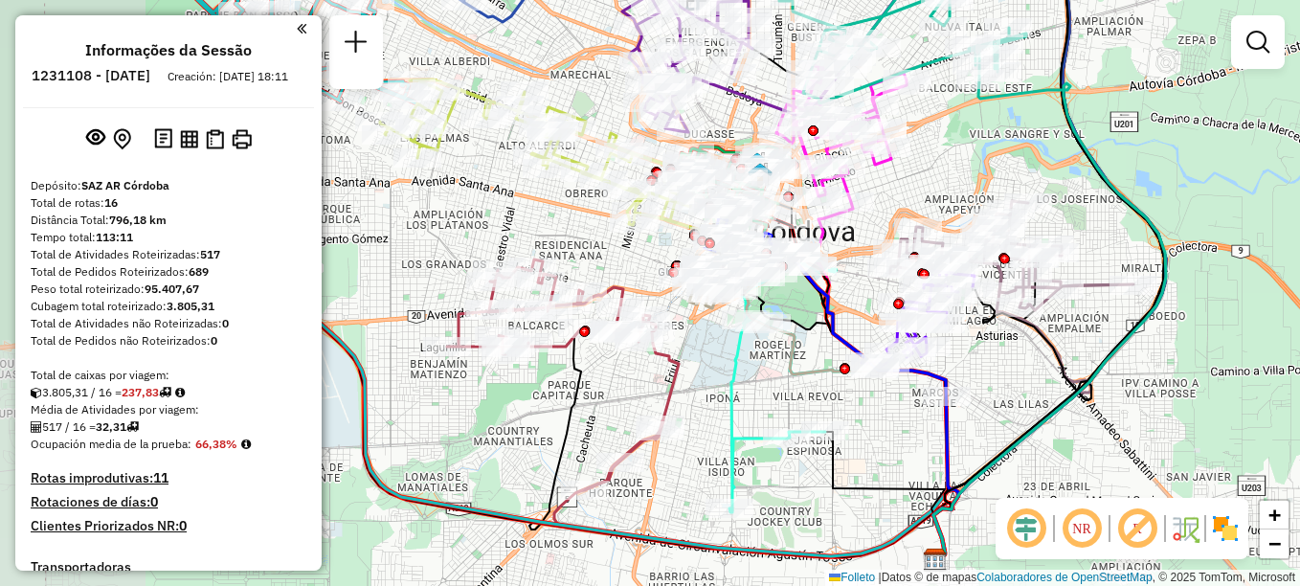
drag, startPoint x: 530, startPoint y: 373, endPoint x: 680, endPoint y: 363, distance: 150.7
click at [679, 359] on icon at bounding box center [563, 374] width 232 height 231
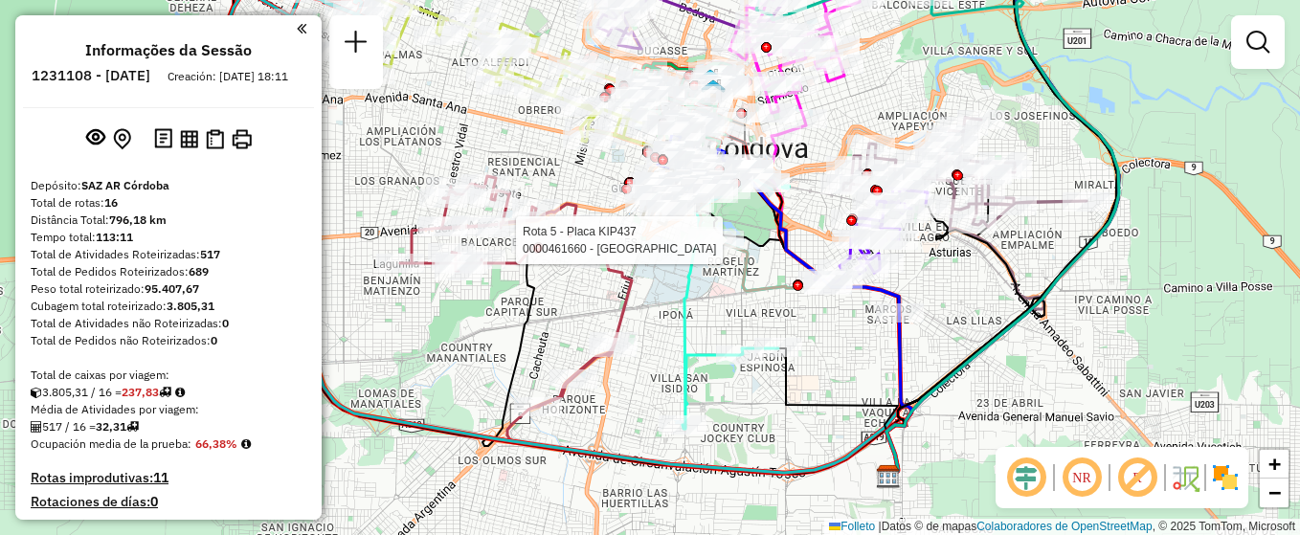
select select "**********"
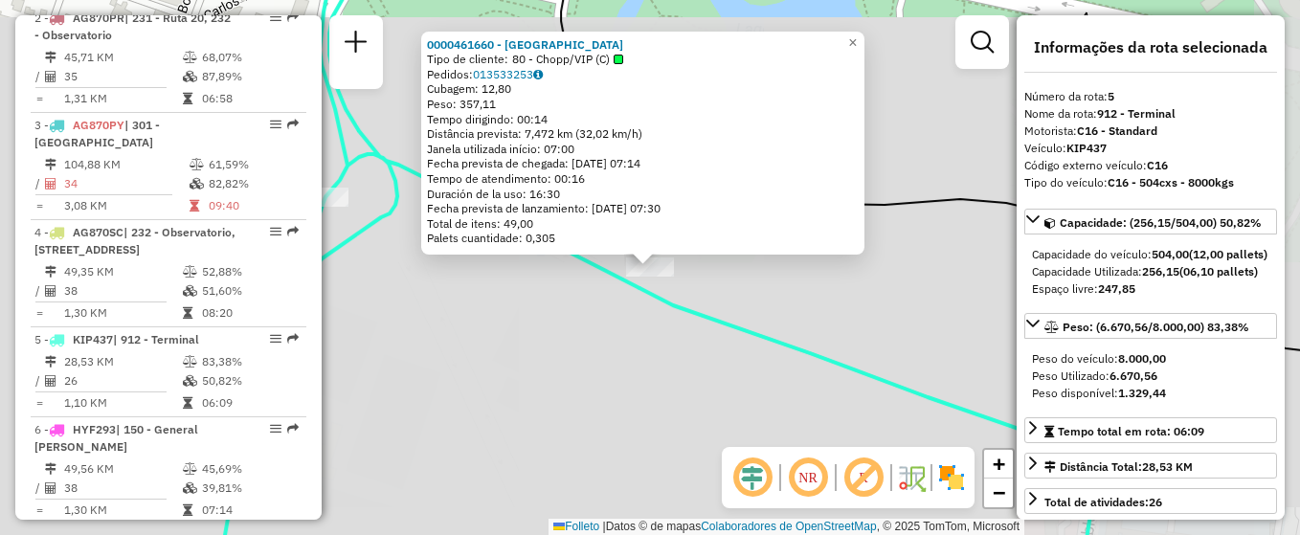
scroll to position [1092, 0]
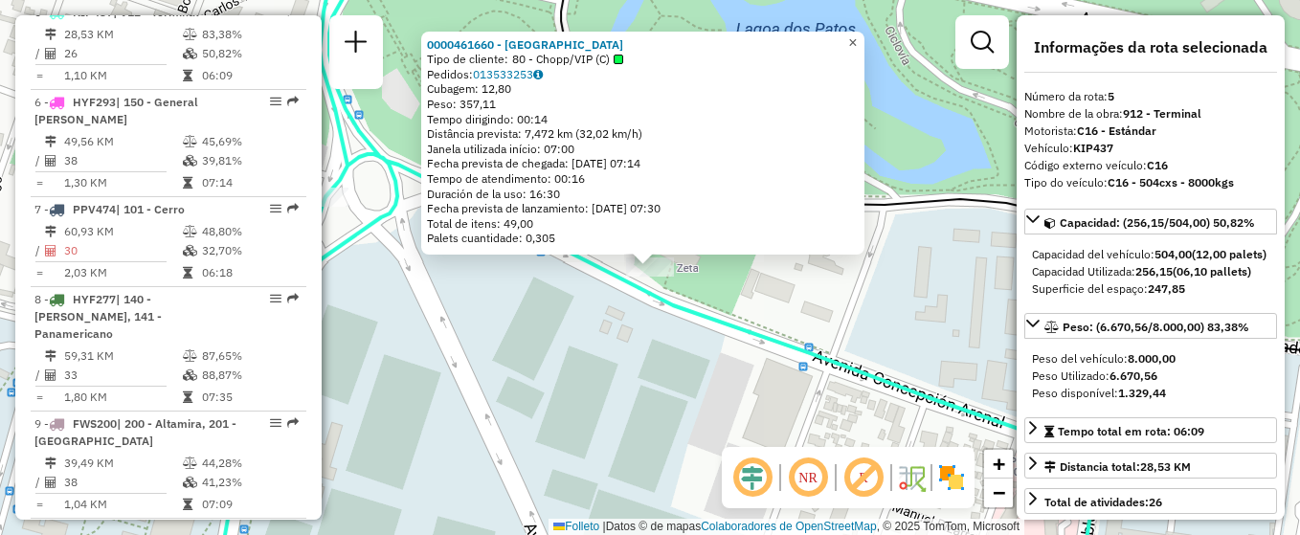
click at [857, 36] on span "×" at bounding box center [852, 42] width 9 height 16
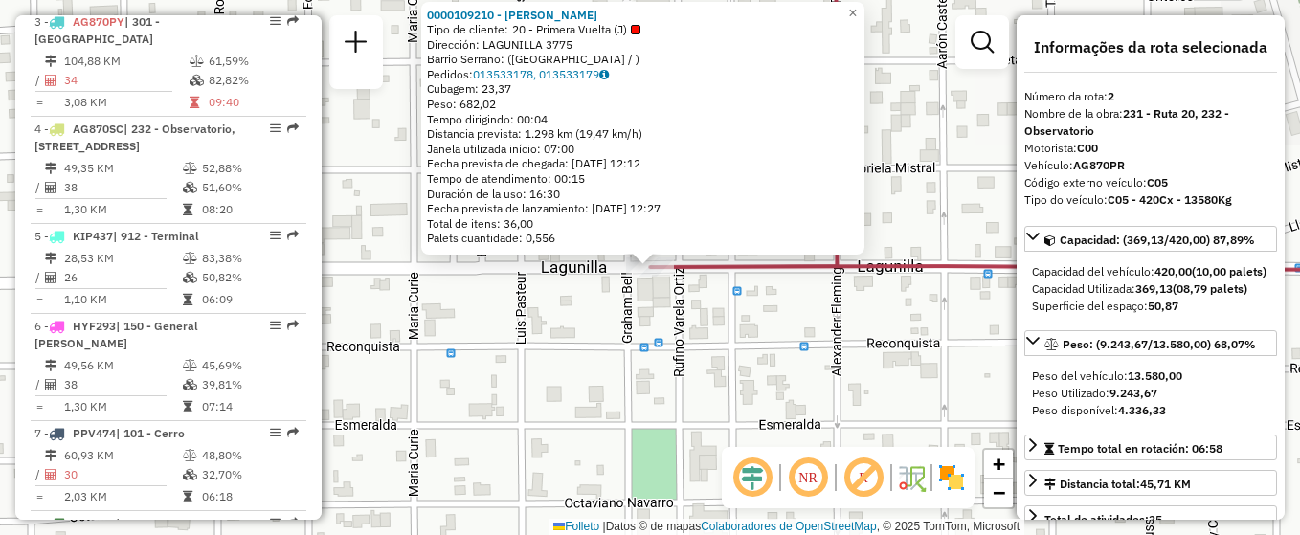
scroll to position [771, 0]
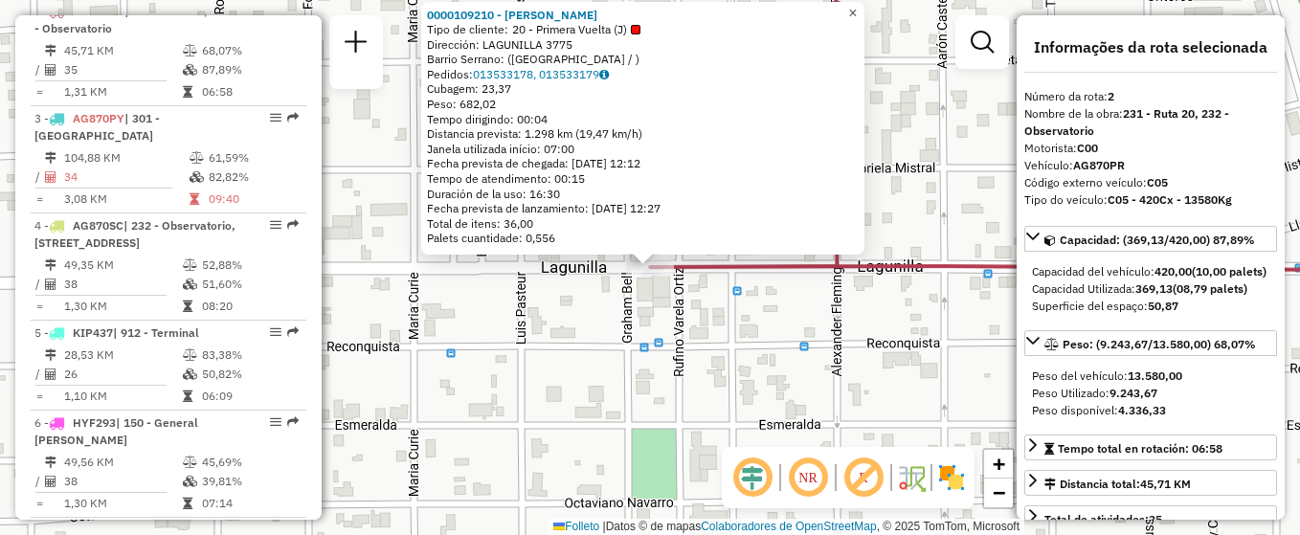
click at [857, 6] on span "×" at bounding box center [852, 13] width 9 height 16
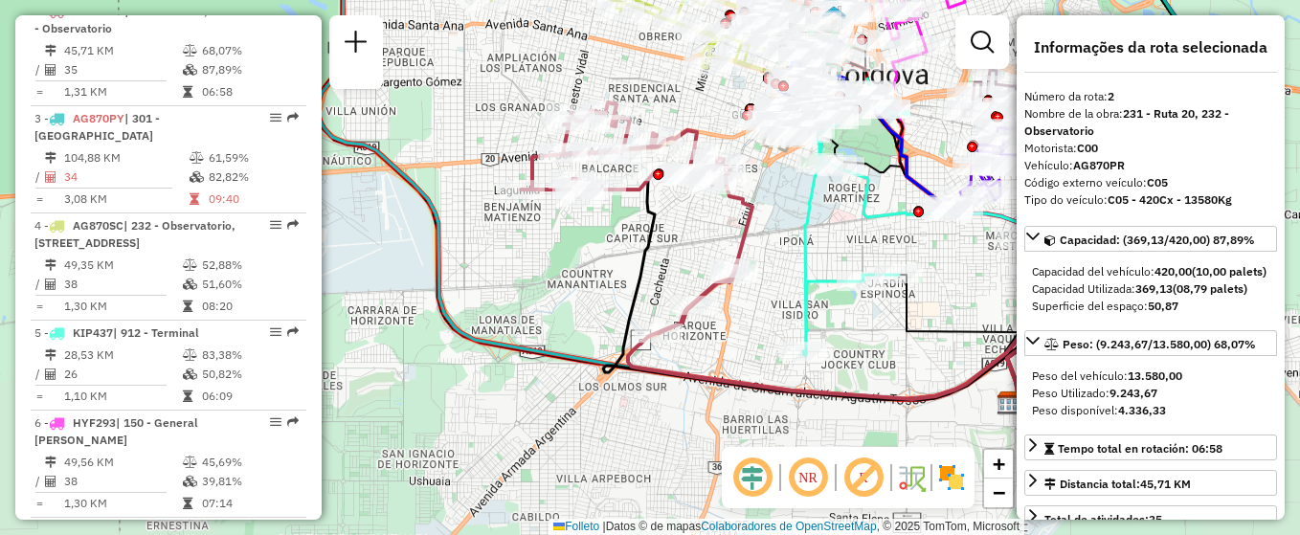
drag, startPoint x: 646, startPoint y: 419, endPoint x: 575, endPoint y: 246, distance: 187.6
click at [575, 246] on div "Janela de atendimento Grade de atendimento Capacidade Transportadoras Veículos …" at bounding box center [650, 267] width 1300 height 535
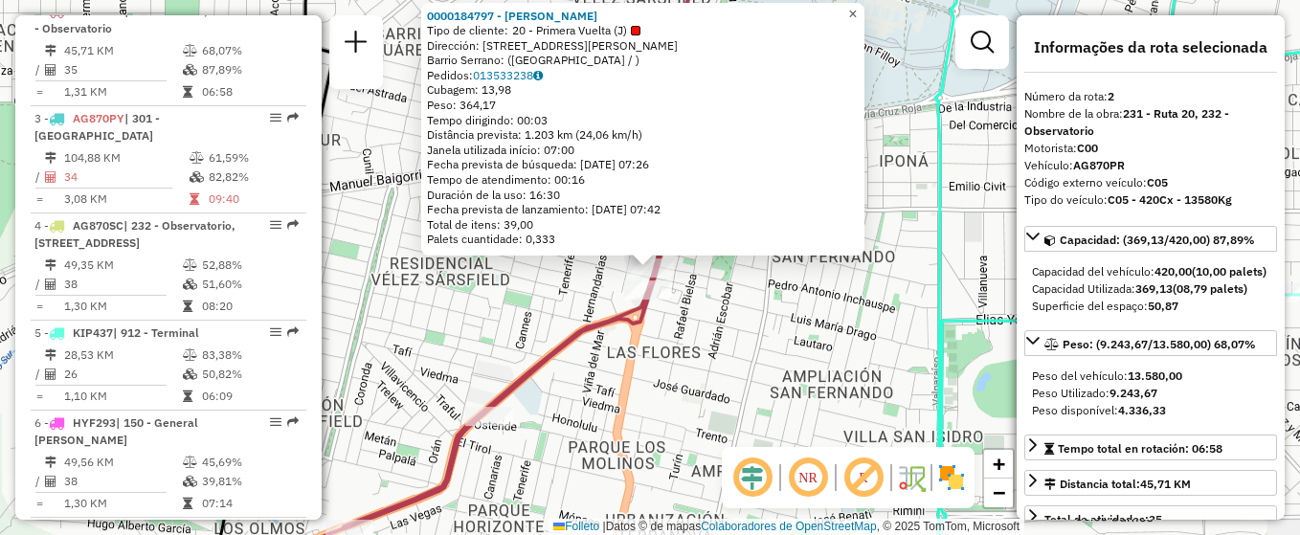
click at [857, 11] on span "×" at bounding box center [852, 14] width 9 height 16
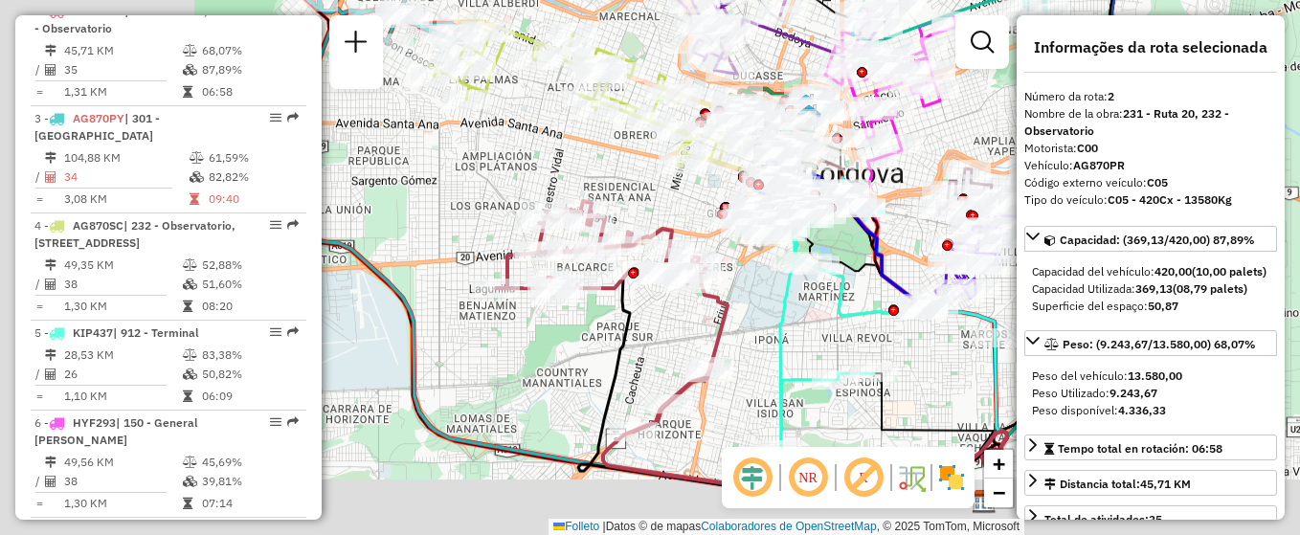
drag, startPoint x: 766, startPoint y: 252, endPoint x: 919, endPoint y: 193, distance: 164.0
click at [919, 193] on div "Rota 9 - Placa FWS200 0000462684 - Sabbadin Winkelmann Jonathan Janela de atend…" at bounding box center [650, 267] width 1300 height 535
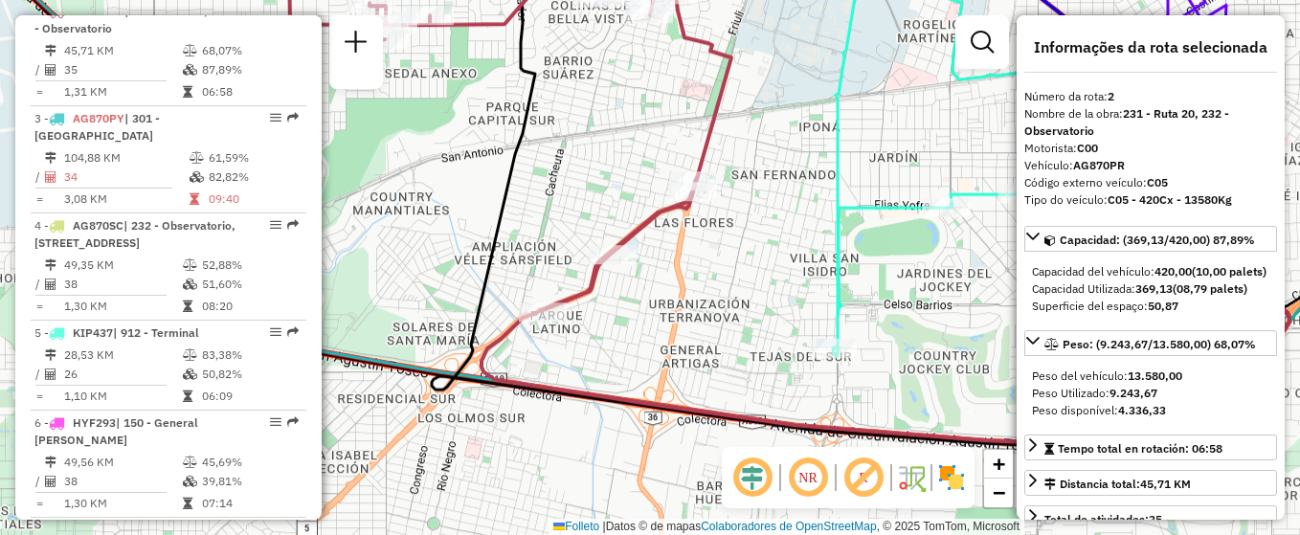
drag, startPoint x: 810, startPoint y: 280, endPoint x: 755, endPoint y: 148, distance: 142.1
click at [758, 152] on div "Rota 9 - Placa FWS200 0000472737 - Sinchicay Ramon Angel Rota 9 - Placa FWS200 …" at bounding box center [650, 267] width 1300 height 535
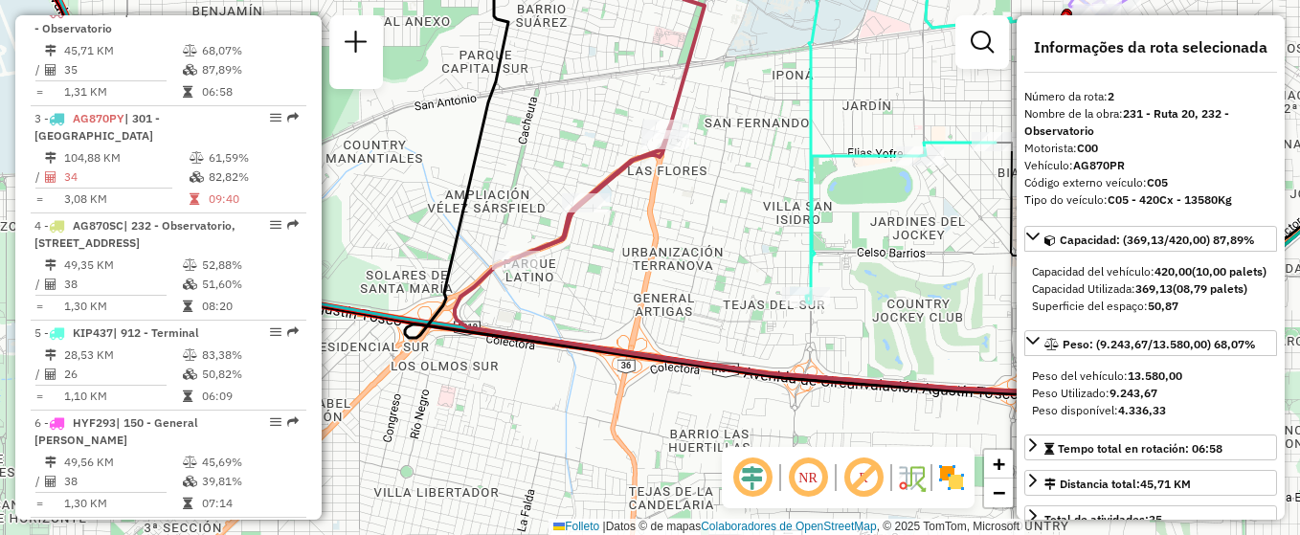
click at [748, 217] on div "Rota 9 - Placa FWS200 0000472737 - Sinchicay Ramon Angel Rota 9 - Placa FWS200 …" at bounding box center [650, 267] width 1300 height 535
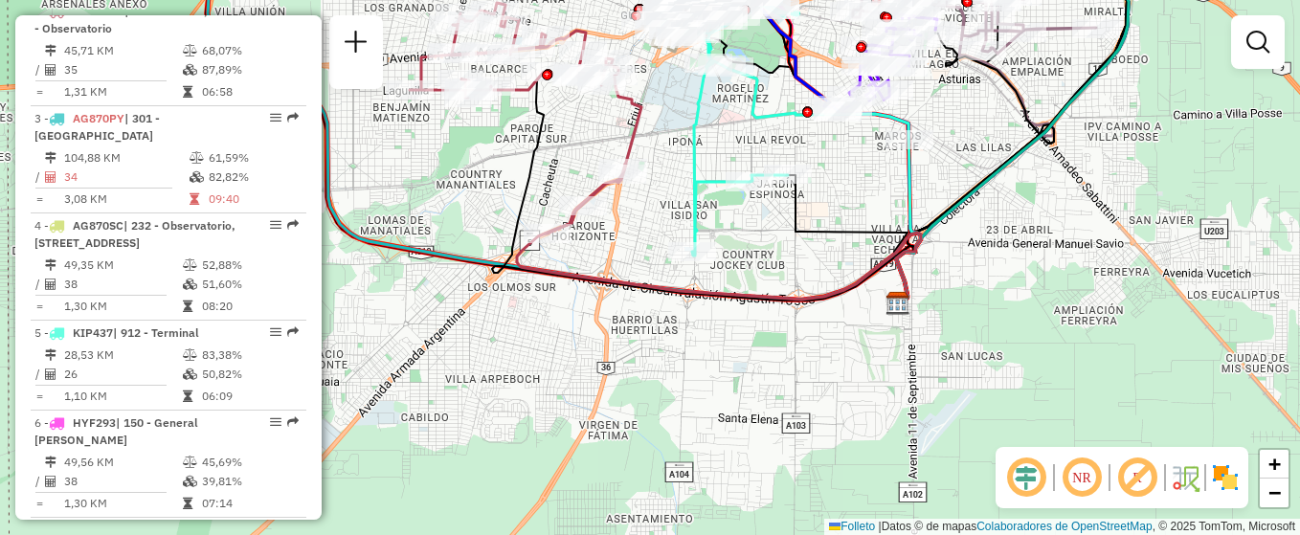
click at [788, 238] on icon at bounding box center [848, 239] width 120 height 128
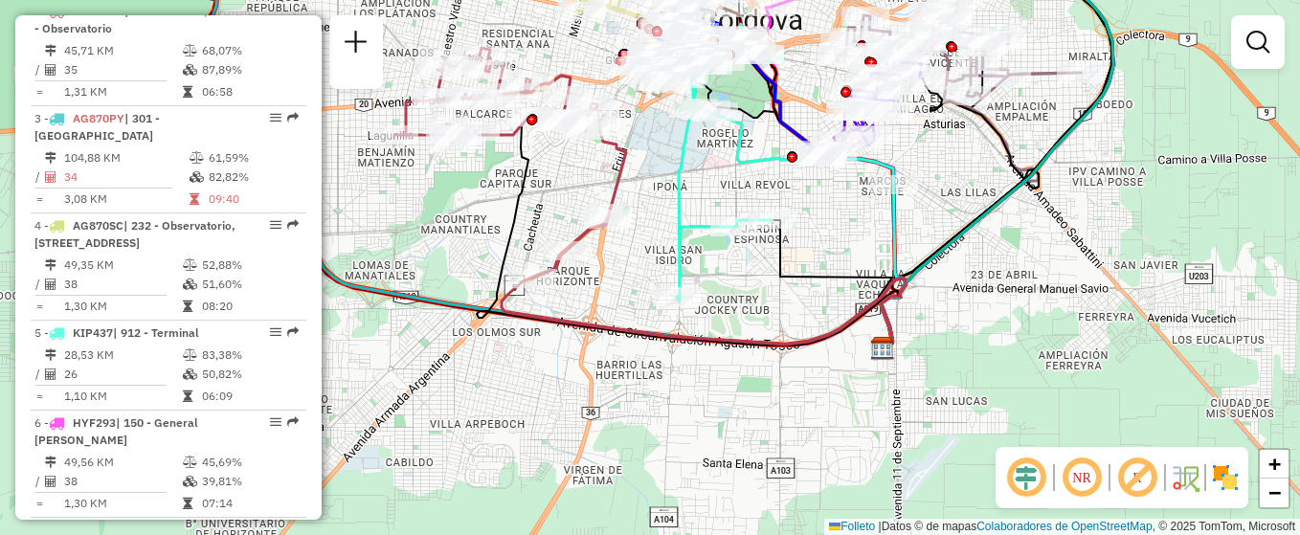
drag, startPoint x: 805, startPoint y: 188, endPoint x: 788, endPoint y: 237, distance: 51.8
click at [788, 237] on div "Rota 5 - Placa KIP437 0000543664 - Jular Pablo Santiago Janela de atendimento G…" at bounding box center [650, 267] width 1300 height 535
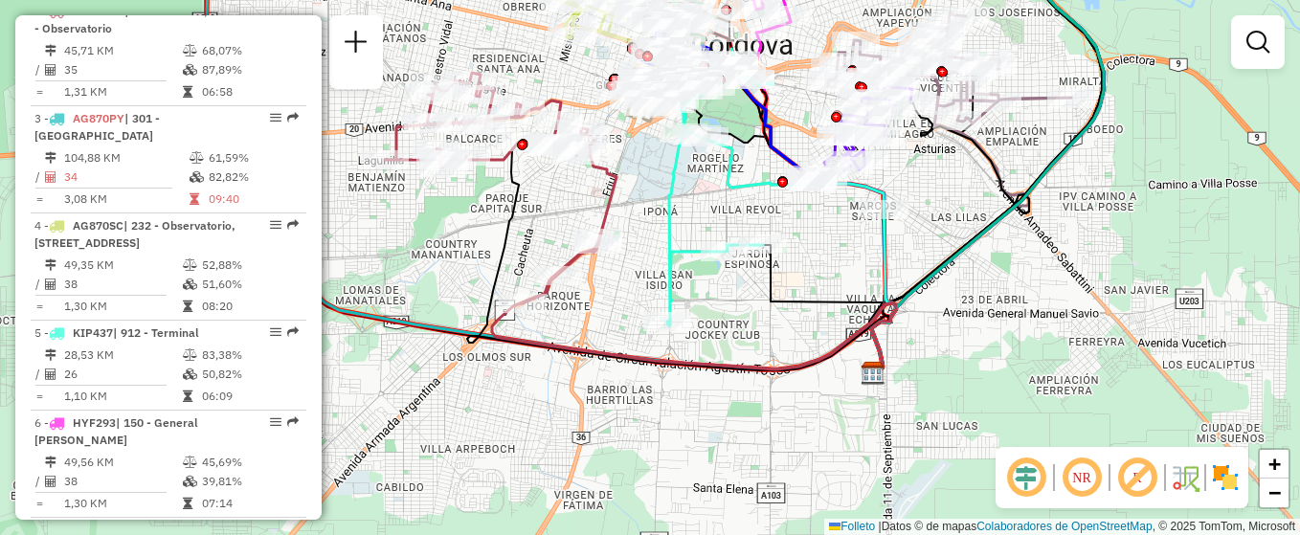
click at [810, 266] on div "Janela de atendimento Grade de atendimento Capacidade Transportadoras Veículos …" at bounding box center [650, 267] width 1300 height 535
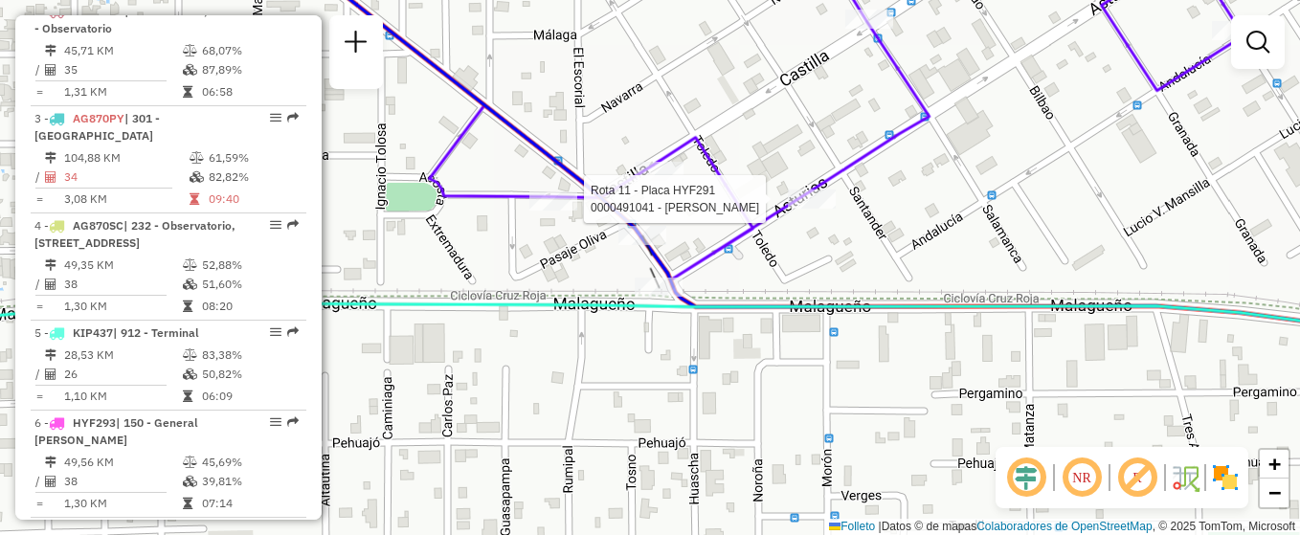
select select "**********"
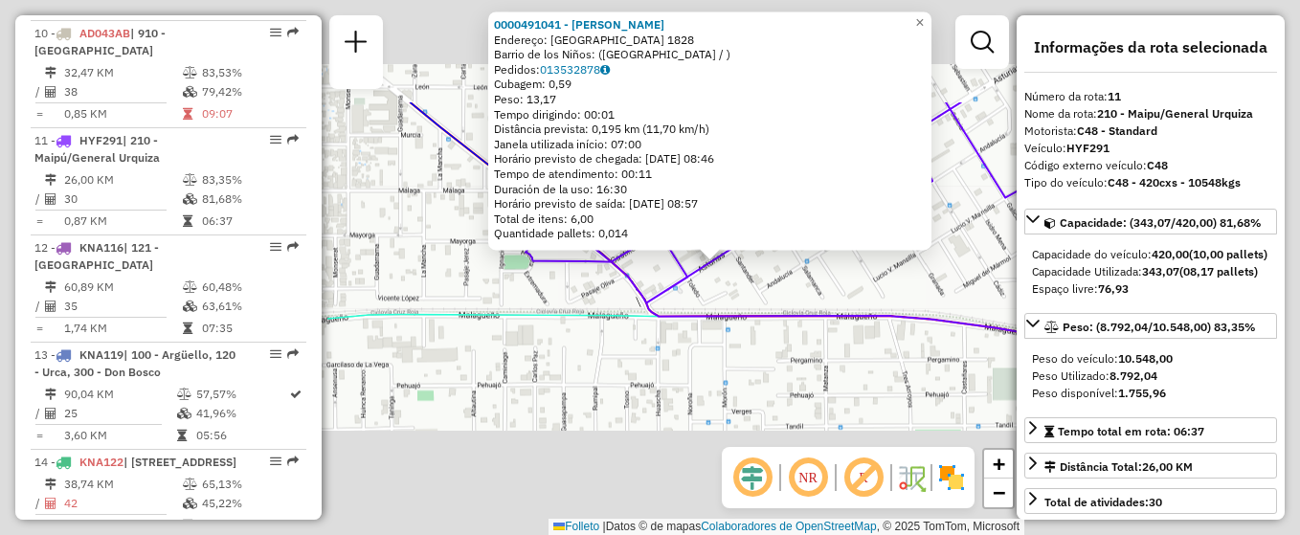
scroll to position [1681, 0]
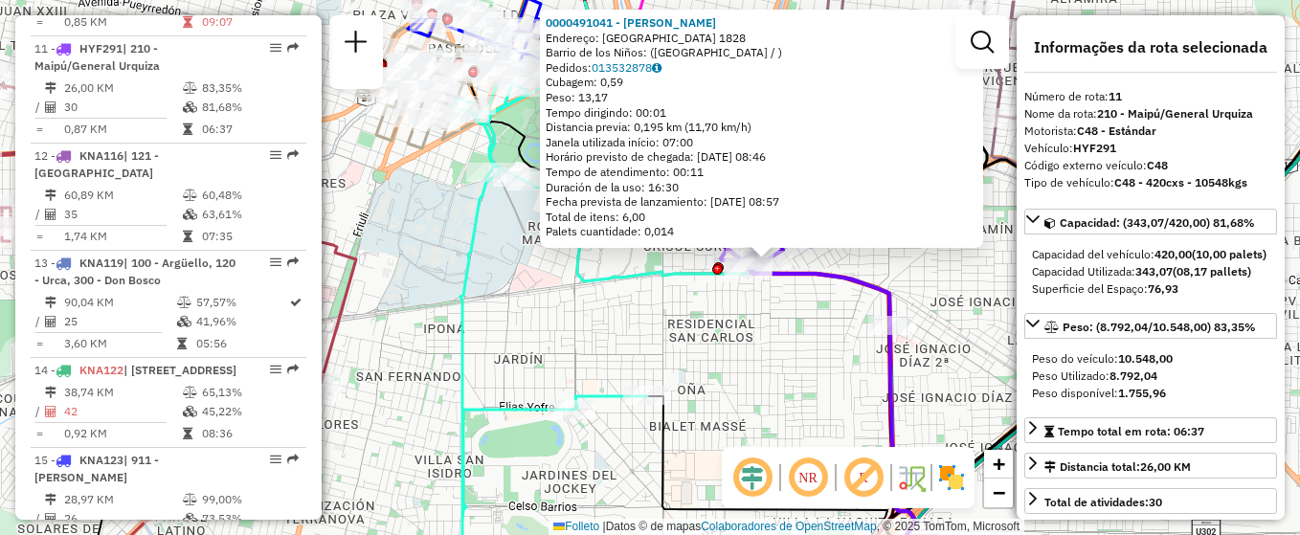
click at [835, 379] on div "0000491041 - Álvarez Fernando Esteban Endereço: ASTURIAS 1828 Barrio de los Niñ…" at bounding box center [650, 267] width 1300 height 535
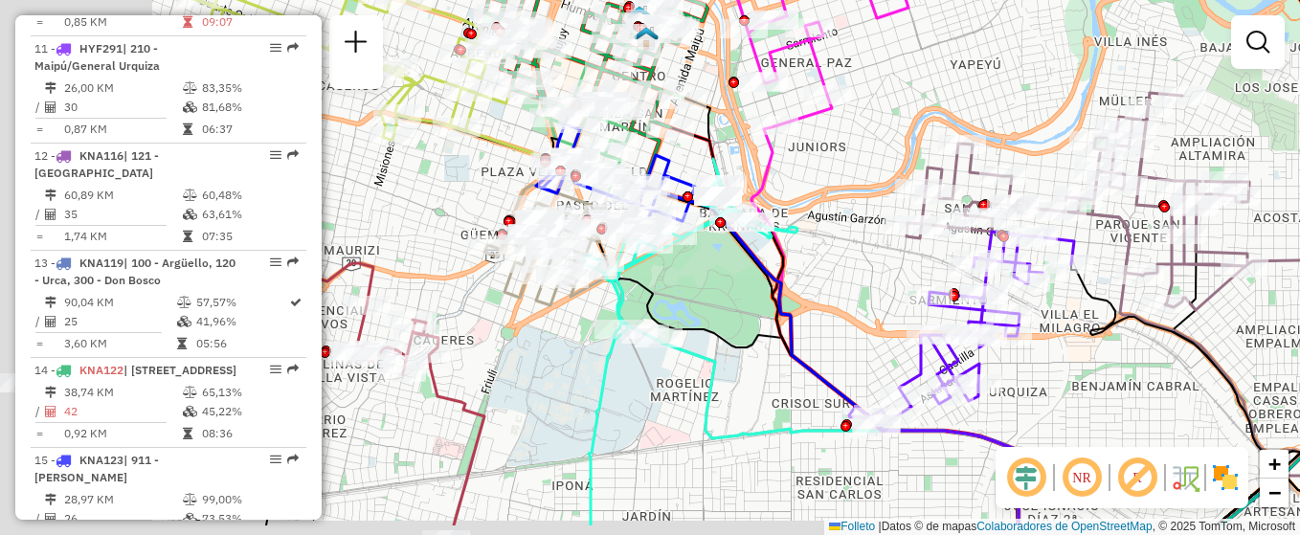
drag, startPoint x: 746, startPoint y: 371, endPoint x: 918, endPoint y: 304, distance: 184.6
click at [918, 303] on div at bounding box center [929, 295] width 48 height 19
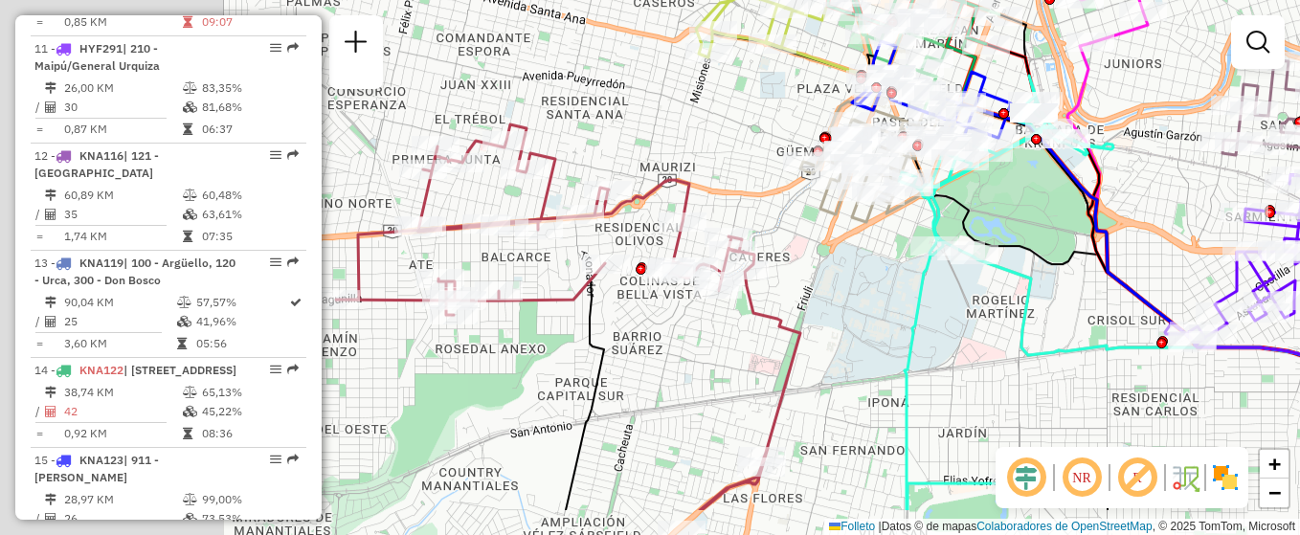
drag, startPoint x: 807, startPoint y: 344, endPoint x: 1143, endPoint y: 240, distance: 351.6
click at [1142, 243] on icon at bounding box center [1148, 306] width 375 height 408
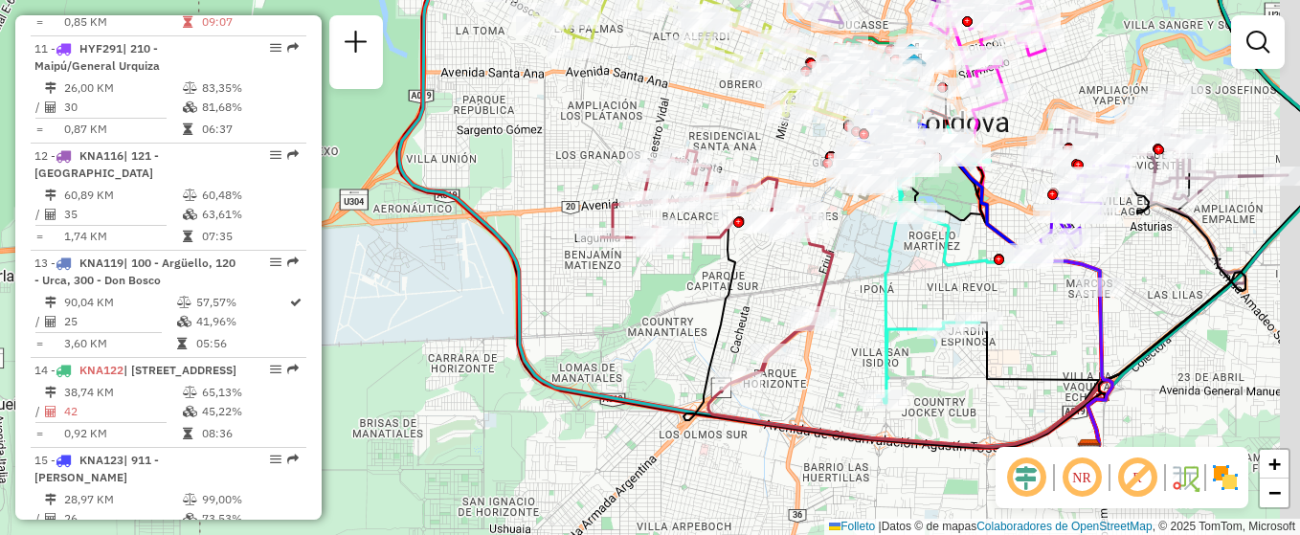
drag, startPoint x: 757, startPoint y: 375, endPoint x: 683, endPoint y: 336, distance: 84.4
click at [683, 336] on div "Janela de atendimento Grade de atendimento Capacidade Transportadoras Veículos …" at bounding box center [650, 267] width 1300 height 535
